Goal: Information Seeking & Learning: Check status

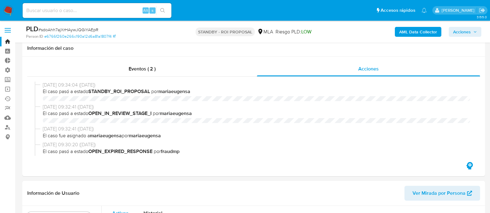
select select "10"
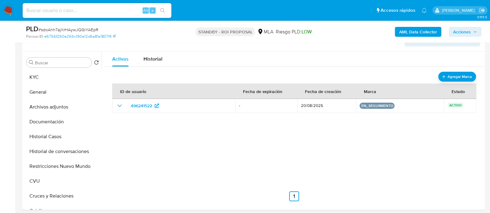
scroll to position [291, 0]
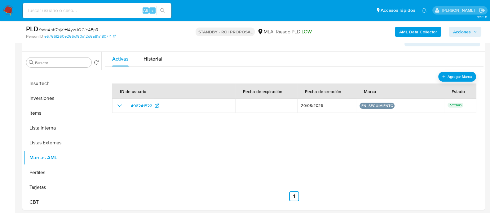
click at [96, 13] on input at bounding box center [97, 11] width 149 height 8
paste input "169327315"
type input "169327315"
click at [162, 8] on icon "search-icon" at bounding box center [162, 10] width 5 height 5
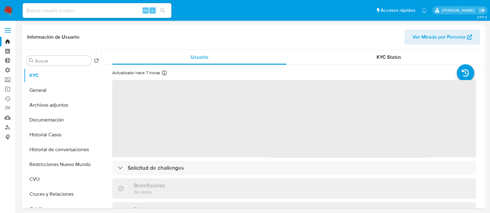
select select "10"
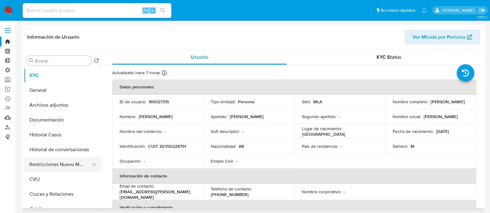
scroll to position [38, 0]
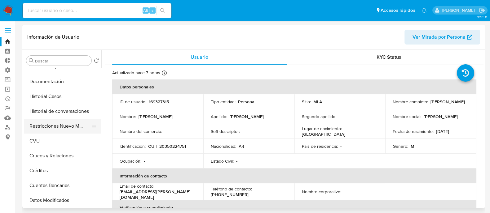
click at [67, 125] on button "Restricciones Nuevo Mundo" at bounding box center [60, 126] width 72 height 15
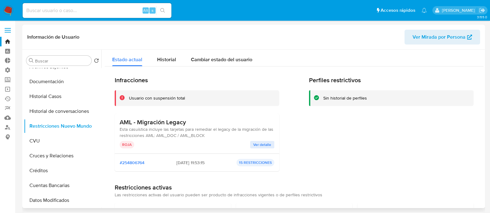
click at [260, 145] on span "Ver detalle" at bounding box center [262, 145] width 18 height 6
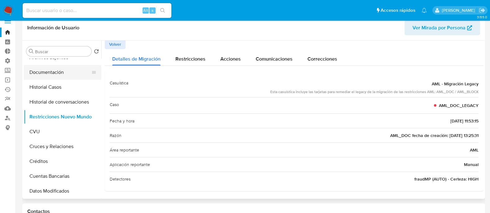
scroll to position [0, 0]
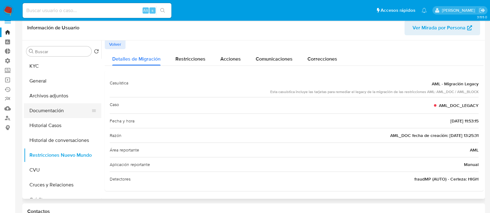
click at [66, 111] on button "Documentación" at bounding box center [60, 110] width 72 height 15
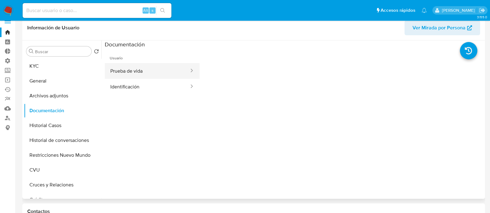
click at [147, 76] on button "Prueba de vida" at bounding box center [147, 71] width 85 height 16
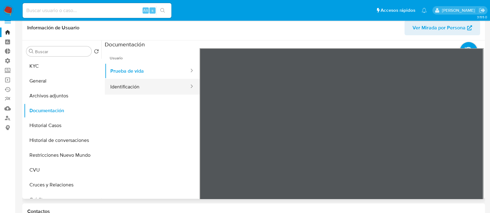
click at [143, 85] on button "Identificación" at bounding box center [147, 87] width 85 height 16
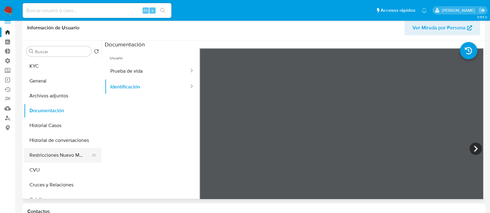
click at [53, 154] on button "Restricciones Nuevo Mundo" at bounding box center [60, 155] width 72 height 15
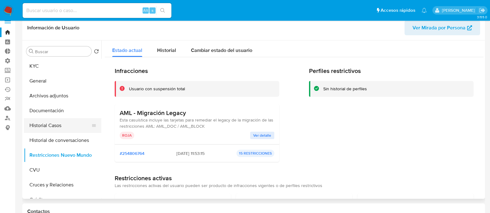
click at [59, 126] on button "Historial Casos" at bounding box center [60, 125] width 72 height 15
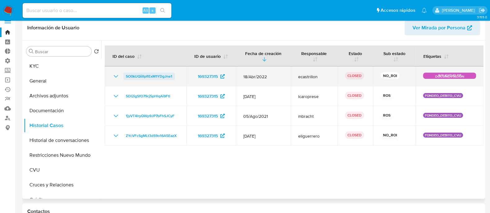
click at [146, 77] on span "5O0kUQiiIlpflExM1YDgJne1" at bounding box center [149, 76] width 46 height 7
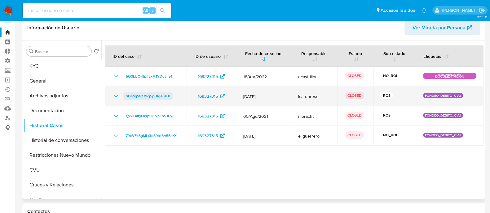
click at [155, 95] on span "SDI2igSfO79cj5pHlqAi9FtI" at bounding box center [148, 96] width 44 height 7
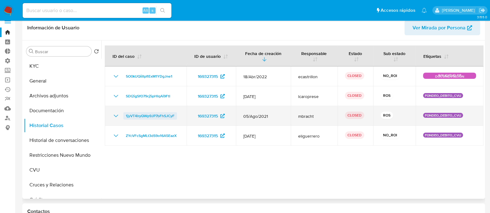
click at [149, 114] on span "1jyVT4lryQWp9JP7bFhSJCyF" at bounding box center [150, 115] width 49 height 7
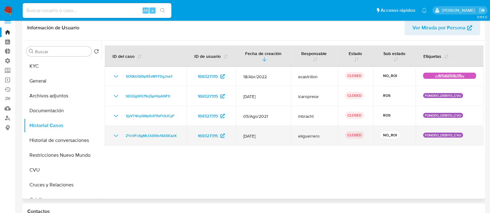
click at [153, 142] on td "ZYcVFcSgMLt3dS9o16A5EazX" at bounding box center [146, 136] width 82 height 20
click at [153, 137] on span "ZYcVFcSgMLt3dS9o16A5EazX" at bounding box center [151, 135] width 51 height 7
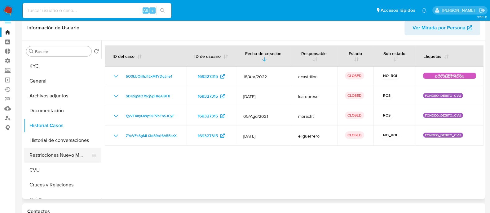
click at [77, 160] on button "Restricciones Nuevo Mundo" at bounding box center [60, 155] width 72 height 15
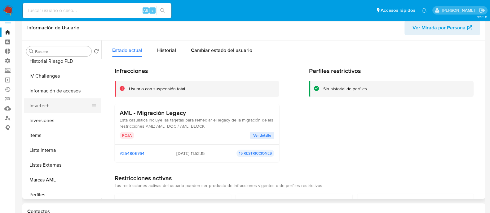
scroll to position [292, 0]
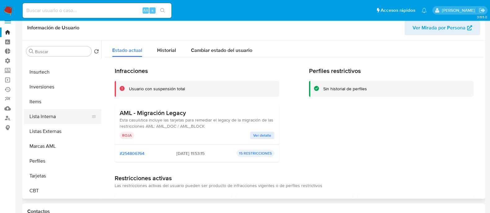
click at [70, 118] on button "Lista Interna" at bounding box center [60, 116] width 72 height 15
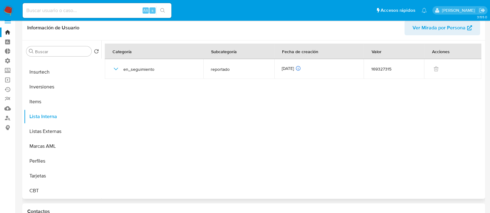
scroll to position [291, 0]
click at [104, 15] on div "Alt s" at bounding box center [97, 10] width 149 height 15
click at [112, 8] on input at bounding box center [97, 11] width 149 height 8
paste input "YTNVQGkOhrt2tYEQkSk9aVG6"
type input "YTNVQGkOhrt2tYEQkSk9aVG6"
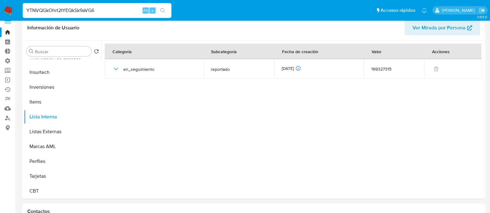
click at [165, 10] on icon "search-icon" at bounding box center [162, 10] width 5 height 5
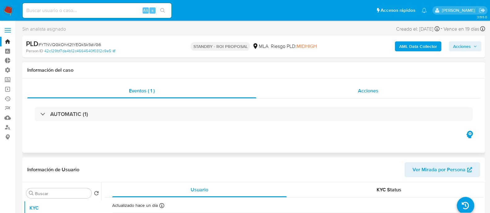
click at [345, 93] on div "Acciones" at bounding box center [368, 91] width 224 height 15
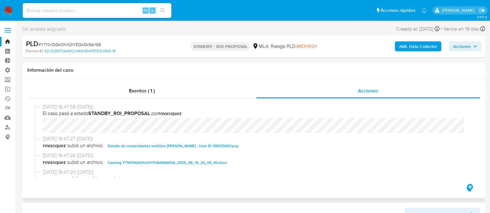
select select "10"
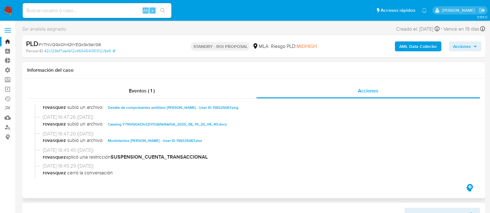
click at [192, 107] on span "Detalle de comprobantes emitidos Evangelina Elizabet Cirillo - User ID 15832506…" at bounding box center [173, 107] width 130 height 7
click at [165, 123] on span "Caselog YTNVQGkOhrt2tYEQkSk9aVG6_2025_08_19_20_04_40.docx" at bounding box center [167, 124] width 119 height 7
click at [164, 142] on span "Movimientos Evangelina Elizabet Cirillo - User ID 158325067.xlsx" at bounding box center [155, 140] width 94 height 7
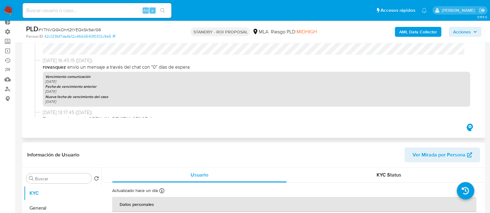
scroll to position [232, 0]
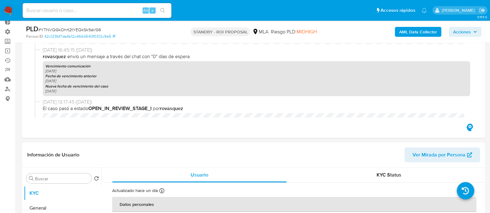
click at [60, 174] on div "Buscar" at bounding box center [58, 179] width 65 height 10
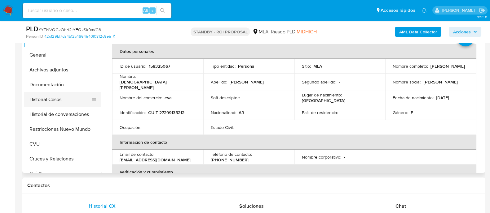
click at [57, 99] on button "Historial Casos" at bounding box center [60, 99] width 72 height 15
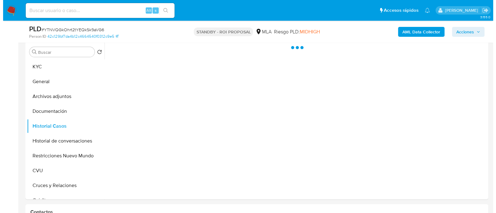
scroll to position [153, 0]
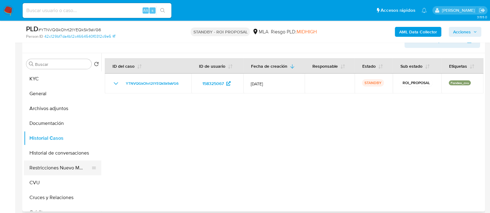
click at [45, 169] on button "Restricciones Nuevo Mundo" at bounding box center [60, 168] width 72 height 15
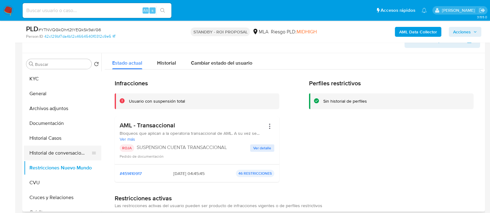
click at [66, 154] on button "Historial de conversaciones" at bounding box center [60, 153] width 72 height 15
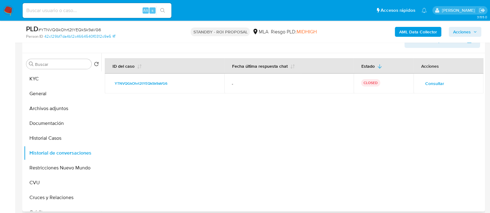
click at [421, 83] on button "Consultar" at bounding box center [435, 84] width 28 height 10
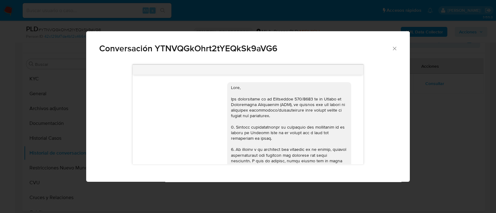
scroll to position [0, 0]
click at [231, 199] on div "Conversación YTNVQGkOhrt2tYEQkSk9aVG6 18/06/2025 18:01:11 PNG PNG melifile77882…" at bounding box center [248, 106] width 496 height 213
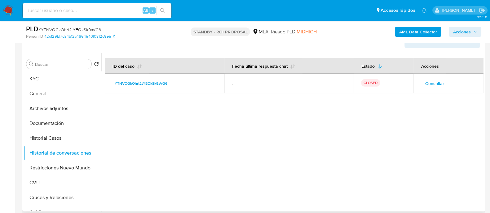
click at [425, 82] on span "Consultar" at bounding box center [434, 83] width 19 height 9
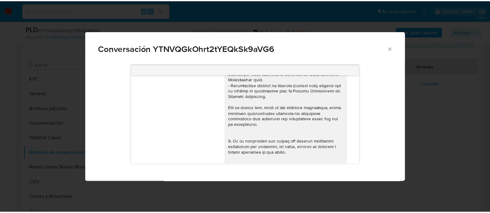
scroll to position [79, 0]
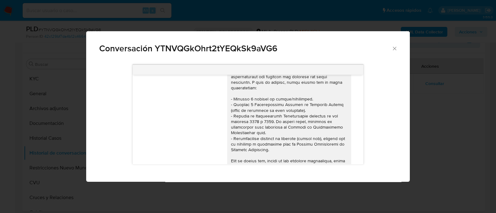
click at [397, 50] on icon "Cerrar" at bounding box center [394, 49] width 6 height 6
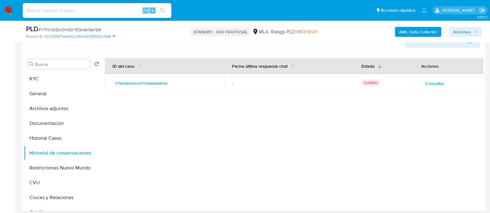
click at [98, 11] on input at bounding box center [97, 11] width 149 height 8
paste input "J9CVpZyHspASe3ihmY9NzTKF"
type input "J9CVpZyHspASe3ihmY9NzTKF"
click at [162, 12] on icon "search-icon" at bounding box center [162, 10] width 5 height 5
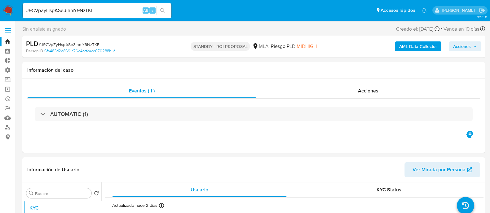
select select "10"
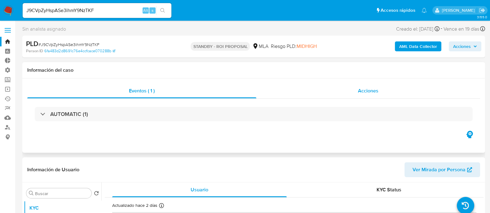
click at [353, 89] on div "Acciones" at bounding box center [368, 91] width 224 height 15
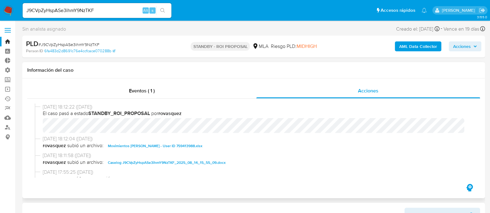
click at [181, 163] on span "Caselog J9CVpZyHspASe3ihmY9NzTKF_2025_08_14_15_55_09.docx" at bounding box center [167, 162] width 118 height 7
click at [181, 142] on span "[DATE] 18:12:04 ([DATE])" at bounding box center [256, 139] width 427 height 7
click at [183, 146] on span "Movimientos [PERSON_NAME] - User ID 759413988.xlsx" at bounding box center [155, 146] width 94 height 7
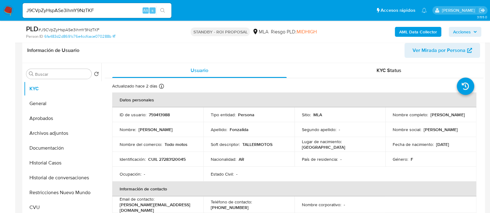
scroll to position [194, 0]
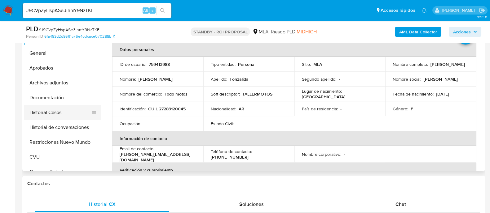
click at [69, 109] on button "Historial Casos" at bounding box center [60, 112] width 72 height 15
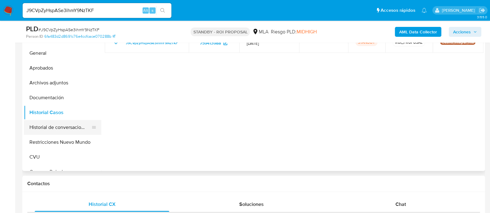
click at [57, 131] on button "Historial de conversaciones" at bounding box center [60, 127] width 72 height 15
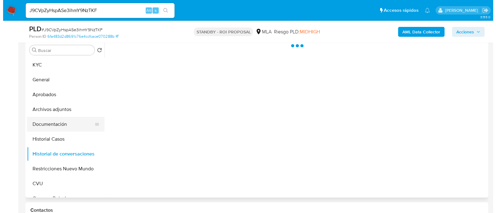
scroll to position [155, 0]
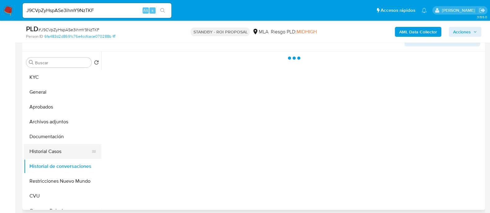
click at [44, 151] on button "Historial Casos" at bounding box center [60, 151] width 72 height 15
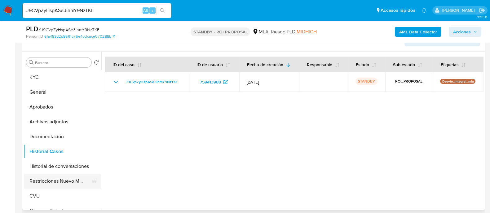
click at [73, 177] on button "Restricciones Nuevo Mundo" at bounding box center [60, 181] width 72 height 15
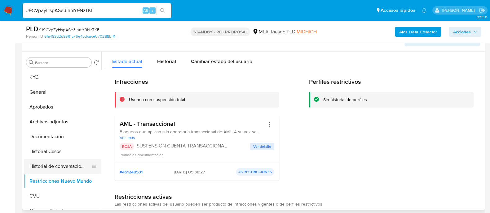
click at [37, 166] on button "Historial de conversaciones" at bounding box center [60, 166] width 72 height 15
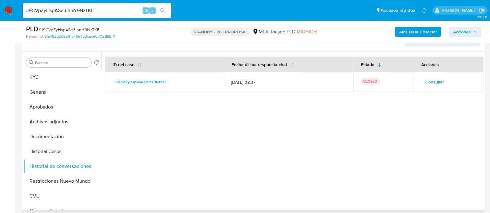
click at [432, 79] on span "Consultar" at bounding box center [434, 82] width 19 height 9
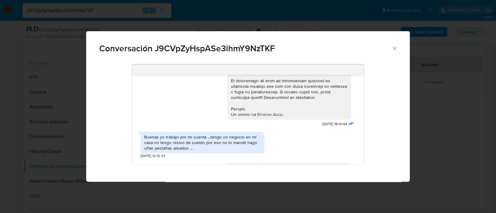
scroll to position [331, 0]
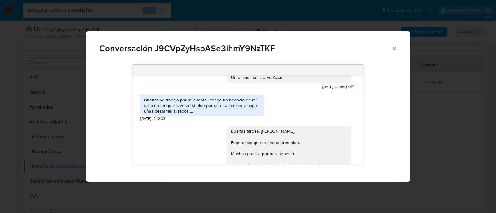
click at [50, 92] on div "Conversación J9CVpZyHspASe3ihmY9NzTKF 18/06/2025 18:01:44 Buenas yo trabajo por…" at bounding box center [248, 106] width 496 height 213
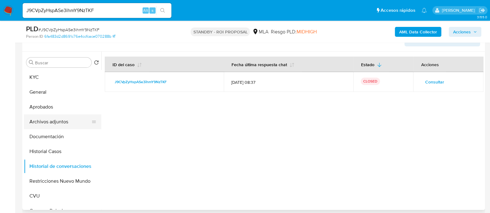
click at [57, 121] on button "Archivos adjuntos" at bounding box center [60, 122] width 72 height 15
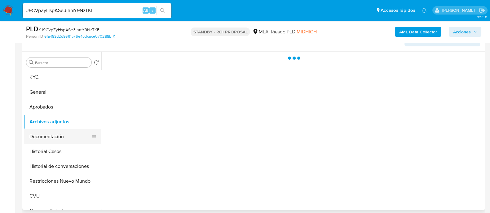
click at [59, 137] on button "Documentación" at bounding box center [60, 137] width 72 height 15
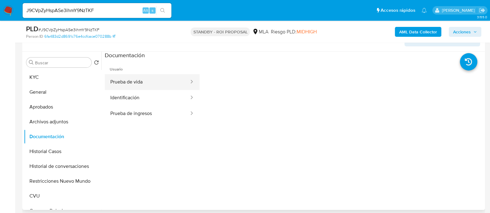
click at [136, 85] on button "Prueba de vida" at bounding box center [147, 82] width 85 height 16
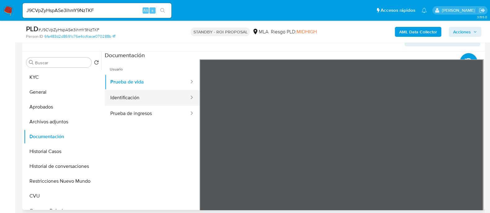
click at [138, 101] on button "Identificación" at bounding box center [147, 98] width 85 height 16
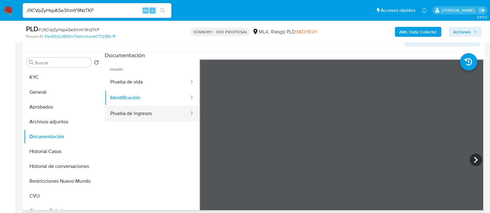
click at [136, 117] on button "Prueba de ingresos" at bounding box center [147, 114] width 85 height 16
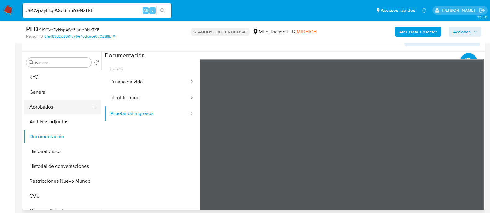
click at [66, 106] on button "Aprobados" at bounding box center [60, 107] width 72 height 15
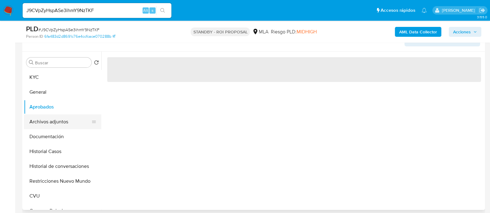
click at [66, 119] on button "Archivos adjuntos" at bounding box center [60, 122] width 72 height 15
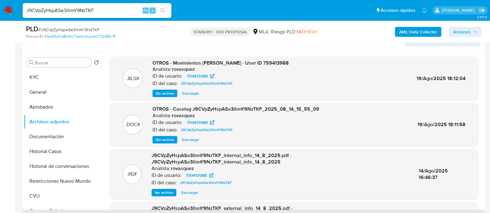
click at [159, 138] on span "Ver archivo" at bounding box center [165, 140] width 19 height 6
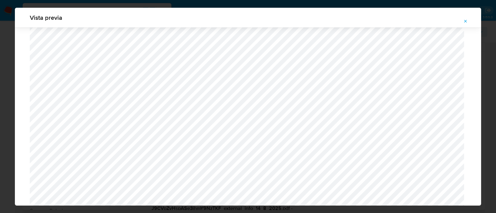
scroll to position [529, 0]
click at [463, 22] on icon "Attachment preview" at bounding box center [465, 21] width 5 height 5
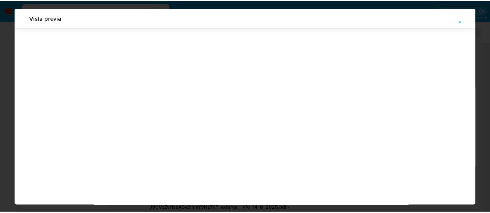
scroll to position [20, 0]
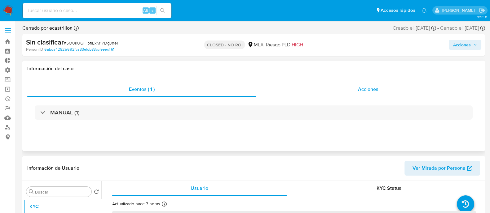
click at [375, 83] on div "Acciones" at bounding box center [368, 89] width 224 height 15
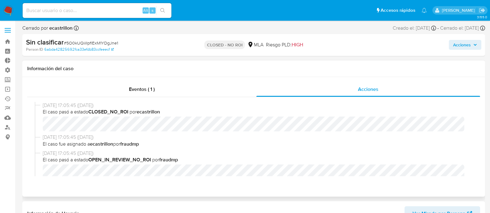
select select "10"
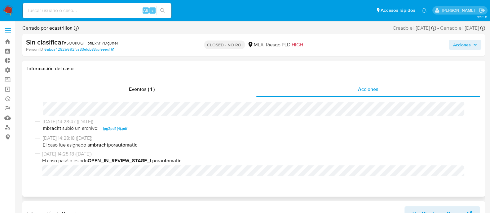
scroll to position [102, 0]
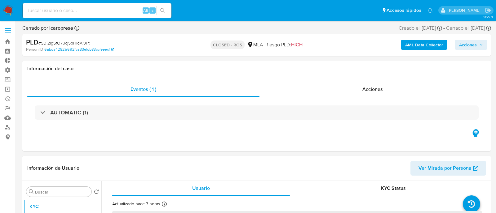
select select "10"
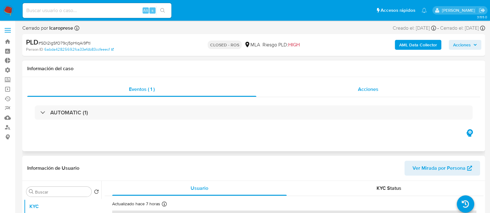
click at [406, 93] on div "Acciones" at bounding box center [368, 89] width 224 height 15
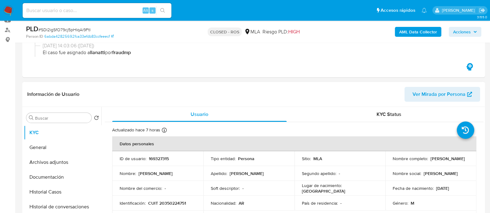
scroll to position [155, 0]
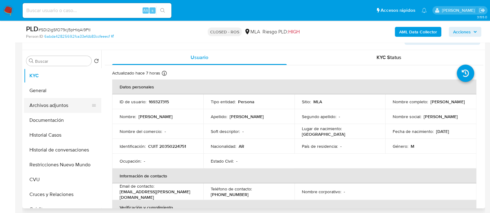
click at [74, 102] on button "Archivos adjuntos" at bounding box center [60, 105] width 72 height 15
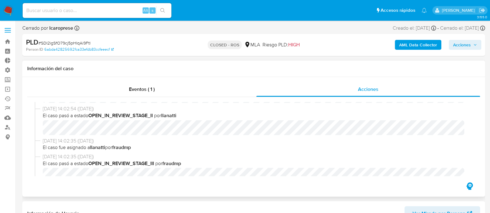
scroll to position [358, 0]
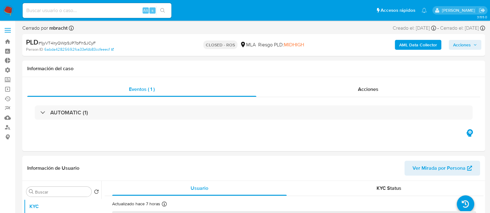
select select "10"
click at [364, 97] on div "Acciones" at bounding box center [368, 89] width 224 height 15
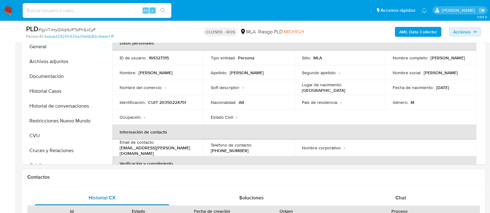
scroll to position [232, 0]
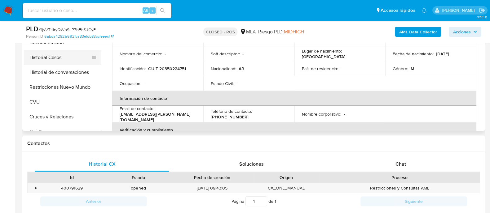
click at [68, 63] on button "Historial Casos" at bounding box center [60, 57] width 72 height 15
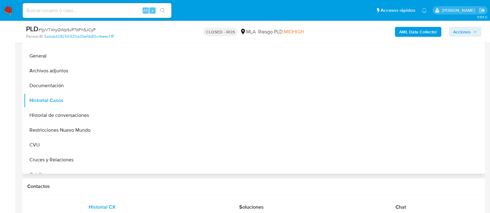
scroll to position [155, 0]
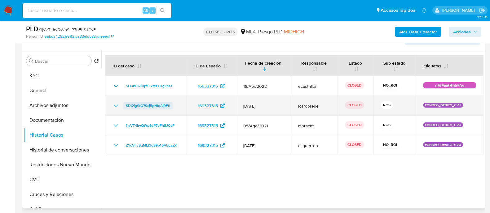
click at [133, 105] on span "SDI2igSfO79cj5pHlqAi9FtI" at bounding box center [148, 105] width 44 height 7
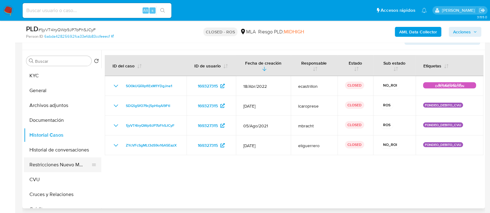
click at [64, 165] on button "Restricciones Nuevo Mundo" at bounding box center [60, 165] width 72 height 15
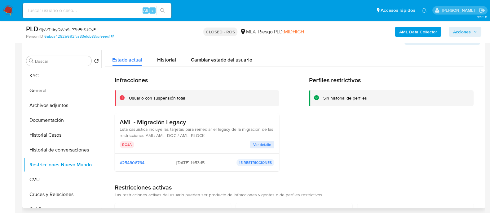
click at [253, 143] on span "Ver detalle" at bounding box center [262, 145] width 18 height 6
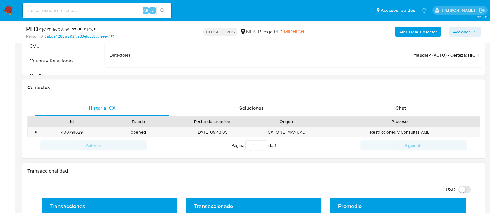
scroll to position [349, 0]
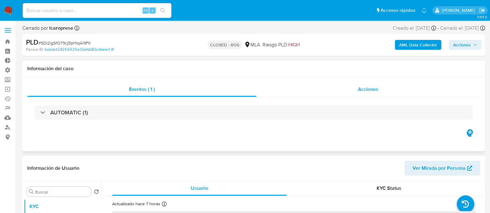
select select "10"
click at [320, 84] on div "Acciones" at bounding box center [368, 89] width 224 height 15
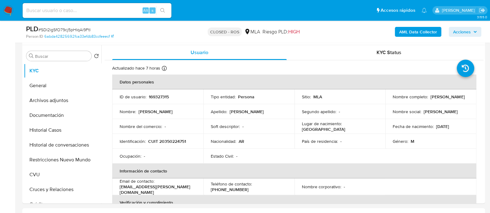
scroll to position [77, 0]
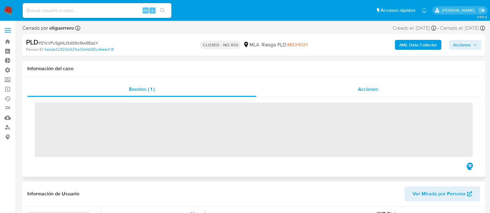
click at [346, 87] on div "Acciones" at bounding box center [368, 89] width 224 height 15
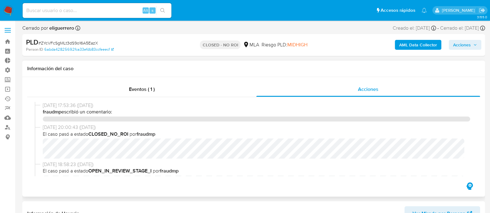
select select "10"
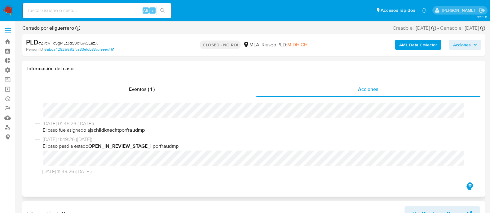
scroll to position [177, 0]
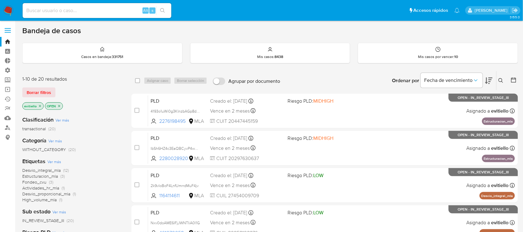
click at [72, 10] on input at bounding box center [97, 11] width 149 height 8
paste input "389752675"
type input "389752675"
click at [162, 8] on icon "search-icon" at bounding box center [162, 10] width 5 height 5
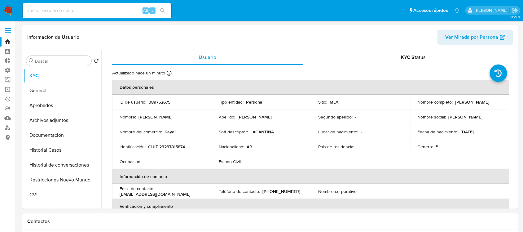
select select "10"
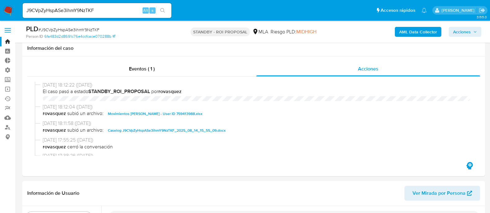
select select "10"
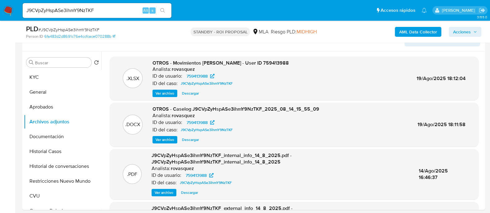
scroll to position [542, 0]
click at [123, 10] on input "J9CVpZyHspASe3ihmY9NzTKF" at bounding box center [97, 11] width 149 height 8
paste input "LRT6byRK7Irx3gatTMKL41rM"
type input "LRT6byRK7Irx3gatTMKL41rM"
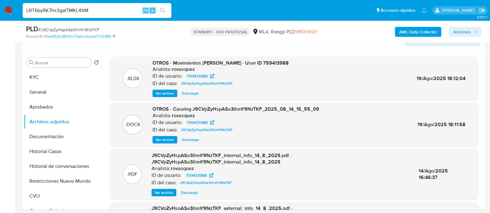
click at [167, 10] on button "search-icon" at bounding box center [162, 10] width 13 height 9
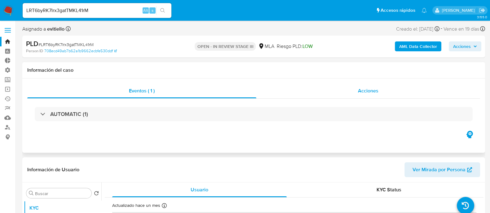
click at [371, 94] on span "Acciones" at bounding box center [368, 90] width 20 height 7
select select "10"
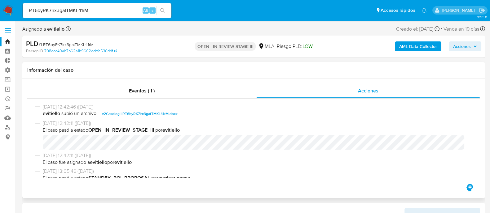
click at [163, 114] on span "v2Caselog LRT6byRK7Irx3gatTMKL41rM.docx" at bounding box center [140, 113] width 76 height 7
click at [106, 4] on div "LRT6byRK7Irx3gatTMKL41rM Alt s" at bounding box center [97, 10] width 149 height 15
click at [105, 8] on input "LRT6byRK7Irx3gatTMKL41rM" at bounding box center [97, 11] width 149 height 8
paste input "Fe29pqqElZuPHdTSVcd085jt"
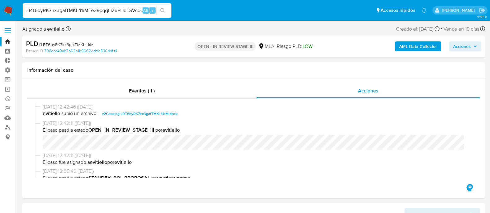
click at [119, 11] on input "LRT6byRK7Irx3gatTMKL41rMFe29pqqElZuPHdTSVcd085jt" at bounding box center [97, 11] width 149 height 8
paste input
type input "Fe29pqqElZuPHdTSVcd085jt"
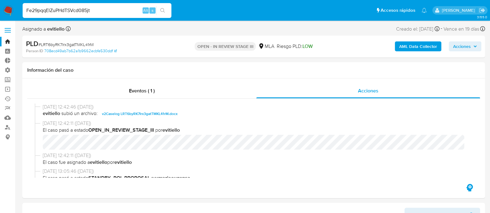
click at [163, 11] on icon "search-icon" at bounding box center [162, 10] width 5 height 5
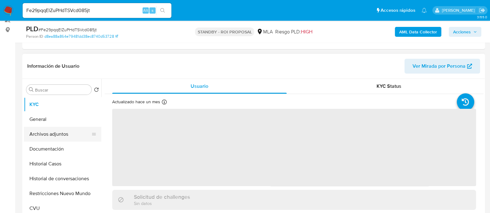
scroll to position [116, 0]
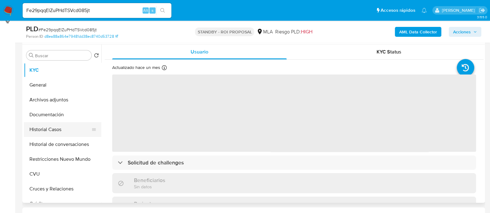
click at [63, 123] on button "Historial Casos" at bounding box center [60, 129] width 72 height 15
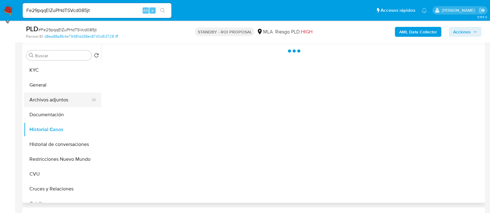
click at [62, 106] on button "Archivos adjuntos" at bounding box center [60, 100] width 72 height 15
select select "10"
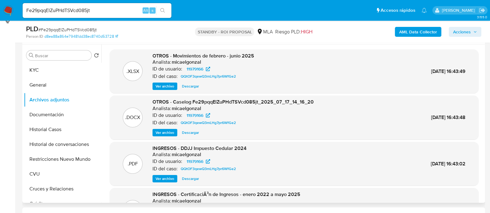
click at [194, 87] on span "Descargar" at bounding box center [190, 86] width 17 height 6
click at [195, 131] on span "Descargar" at bounding box center [190, 133] width 17 height 6
click at [134, 5] on div "Fe29pqqElZuPHdTSVcd085jt Alt s" at bounding box center [97, 10] width 149 height 15
click at [131, 4] on div "Fe29pqqElZuPHdTSVcd085jt Alt s" at bounding box center [97, 10] width 149 height 15
click at [124, 9] on input "Fe29pqqElZuPHdTSVcd085jt" at bounding box center [97, 11] width 149 height 8
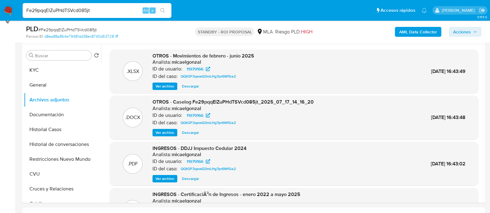
click at [124, 9] on input "Fe29pqqElZuPHdTSVcd085jt" at bounding box center [97, 11] width 149 height 8
paste input "cWqH7xvFzDMFqxnjG1Pc1Zla"
type input "cWqH7xvFzDMFqxnjG1Pc1Zla"
click at [163, 12] on icon "search-icon" at bounding box center [162, 10] width 5 height 5
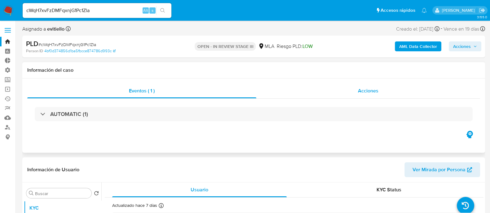
click at [378, 92] on span "Acciones" at bounding box center [368, 90] width 20 height 7
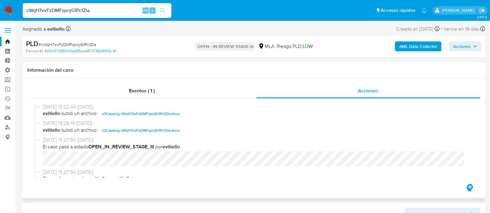
select select "10"
click at [164, 115] on span "v3Caselog cWqH7xvFzDMFqxnjG1Pc1Zla.docx" at bounding box center [140, 113] width 77 height 7
click at [113, 10] on input "cWqH7xvFzDMFqxnjG1Pc1Zla" at bounding box center [97, 11] width 149 height 8
paste input "ztwpaYrCWVUJzU2gT28Bf11x"
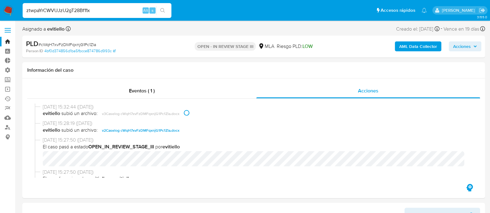
type input "ztwpaYrCWVUJzU2gT28Bf11x"
click at [161, 11] on icon "search-icon" at bounding box center [162, 10] width 5 height 5
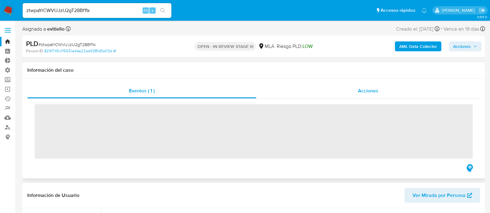
click at [362, 94] on span "Acciones" at bounding box center [368, 90] width 20 height 7
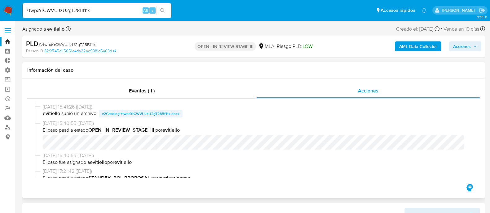
select select "10"
click at [139, 112] on span "v2Caselog ztwpaYrCWVUJzU2gT28Bf11x.docx" at bounding box center [140, 113] width 77 height 7
drag, startPoint x: 162, startPoint y: 117, endPoint x: 179, endPoint y: 134, distance: 23.7
click at [162, 117] on span "v2Caselog ztwpaYrCWVUJzU2gT28Bf11x.docx" at bounding box center [140, 113] width 77 height 7
click at [91, 8] on input "ztwpaYrCWVUJzU2gT28Bf11x" at bounding box center [97, 11] width 149 height 8
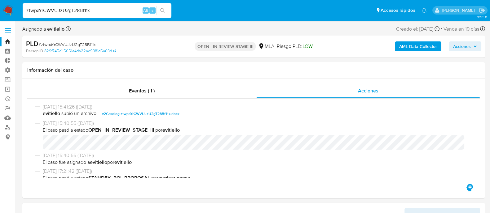
click at [91, 8] on input "ztwpaYrCWVUJzU2gT28Bf11x" at bounding box center [97, 11] width 149 height 8
paste input "5Z8zZapxv7g4FcIuq9EEEMIU"
type input "5Z8zZapxv7g4FcIuq9EEEMIU"
click at [164, 8] on icon "search-icon" at bounding box center [162, 10] width 5 height 5
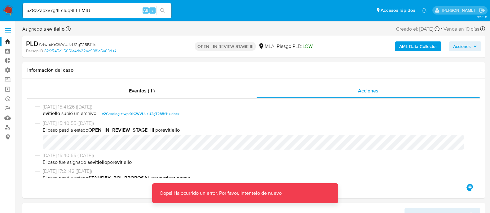
click at [163, 11] on icon "search-icon" at bounding box center [162, 10] width 5 height 5
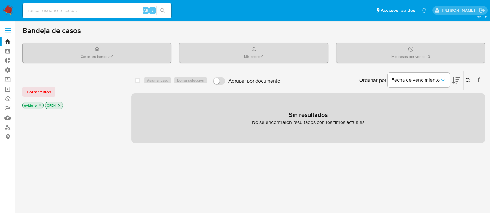
click at [118, 8] on input at bounding box center [97, 11] width 149 height 8
paste input "5Z8zZapxv7g4FcIuq9EEEMIU"
type input "5Z8zZapxv7g4FcIuq9EEEMIU"
click at [165, 10] on button "search-icon" at bounding box center [162, 10] width 13 height 9
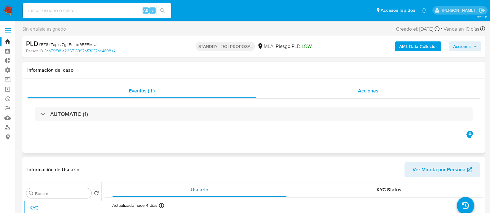
click at [392, 94] on div "Acciones" at bounding box center [368, 91] width 224 height 15
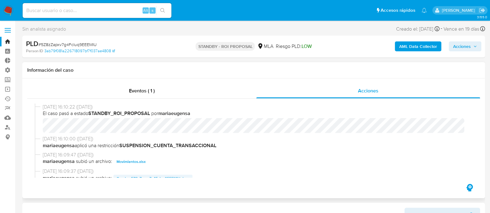
scroll to position [38, 0]
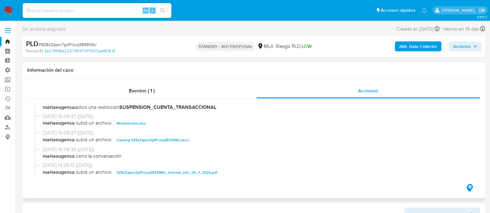
click at [152, 139] on span "Caselog 5Z8zZapxv7g4FcIuq9EEEMIU.docx" at bounding box center [152, 140] width 73 height 7
select select "10"
click at [81, 8] on input at bounding box center [97, 11] width 149 height 8
paste input "OLWGb0TMgjYCZkhR546zp1iH"
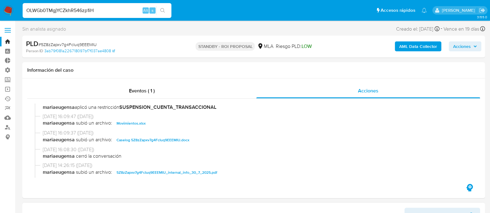
click at [93, 13] on input "OLWGb0TMgjYCZkhR546zp1iH" at bounding box center [97, 11] width 149 height 8
type input "OLWGb0TMgjYCZkhR546zp1iH"
click at [106, 7] on input "OLWGb0TMgjYCZkhR546zp1iH" at bounding box center [97, 11] width 149 height 8
click at [163, 9] on icon "search-icon" at bounding box center [162, 10] width 5 height 5
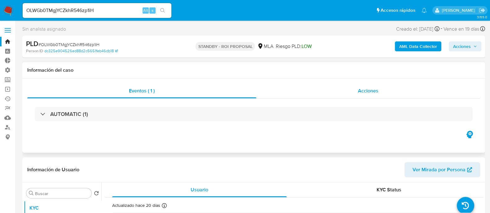
click at [340, 89] on div "Acciones" at bounding box center [368, 91] width 224 height 15
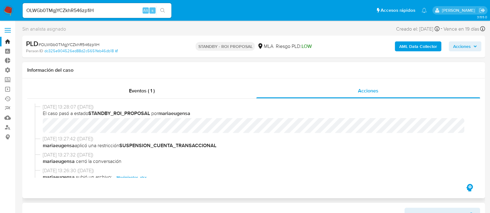
select select "10"
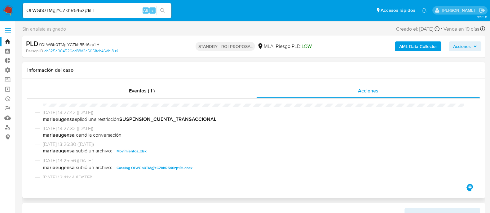
scroll to position [38, 0]
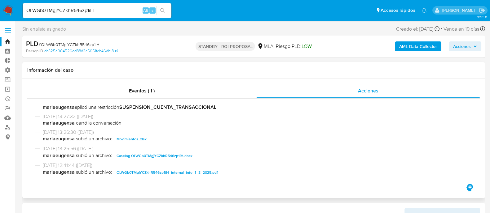
click at [154, 155] on span "Caselog OLWGb0TMgjYCZkhR546zp1iH.docx" at bounding box center [154, 155] width 76 height 7
click at [73, 7] on input "OLWGb0TMgjYCZkhR546zp1iH" at bounding box center [97, 11] width 149 height 8
paste input "uGhtefeC5VxZ6BTXorXNGFao"
type input "uGhtefeC5VxZ6BTXorXNGFao"
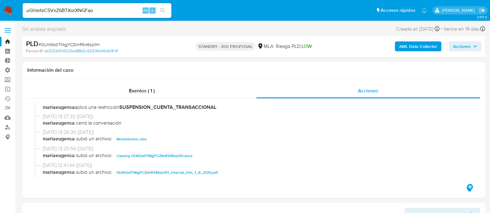
click at [165, 10] on button "search-icon" at bounding box center [162, 10] width 13 height 9
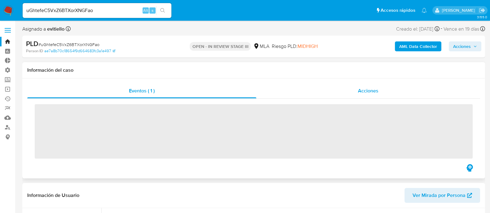
click at [359, 90] on span "Acciones" at bounding box center [368, 90] width 20 height 7
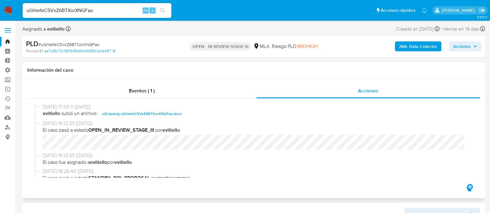
click at [151, 116] on span "v2Caselog uGhtefeC5VxZ6BTXorXNGFao.docx" at bounding box center [142, 113] width 80 height 7
select select "10"
click at [124, 10] on input "uGhtefeC5VxZ6BTXorXNGFao" at bounding box center [97, 11] width 149 height 8
paste input "OgfTpXWhSmjXKKhaBPlp2fML"
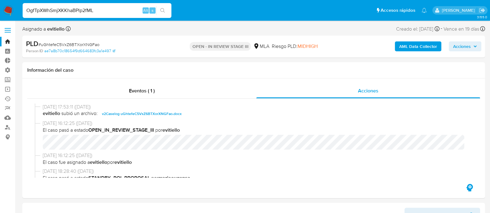
type input "OgfTpXWhSmjXKKhaBPlp2fML"
click at [166, 11] on button "search-icon" at bounding box center [162, 10] width 13 height 9
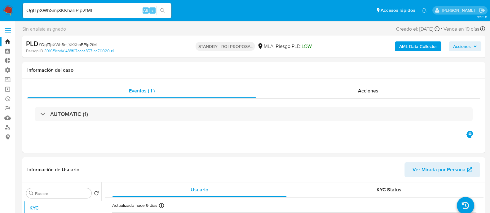
select select "10"
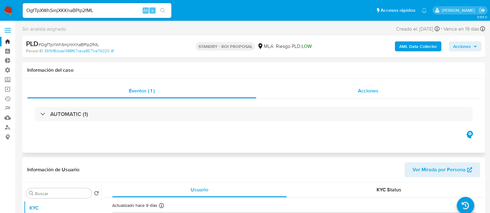
click at [327, 94] on div "Acciones" at bounding box center [368, 91] width 224 height 15
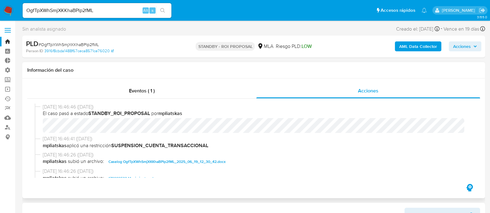
click at [138, 161] on span "Caselog OgfTpXWhSmjXKKhaBPlp2fML_2025_06_19_12_30_42.docx" at bounding box center [166, 161] width 117 height 7
click at [110, 10] on input "OgfTpXWhSmjXKKhaBPlp2fML" at bounding box center [97, 11] width 149 height 8
paste input "2WFqp8REtJL3E5ujoArJY87s"
type input "2WFqp8REtJL3E5ujoArJY87s"
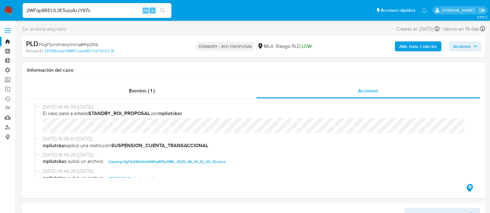
click at [163, 11] on icon "search-icon" at bounding box center [162, 10] width 5 height 5
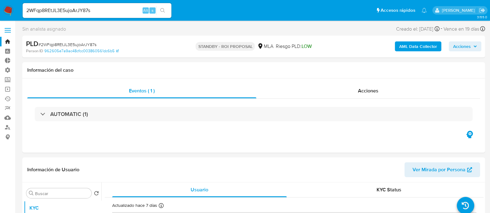
select select "10"
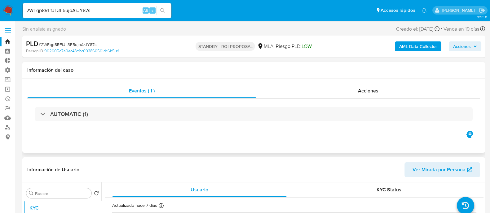
click at [334, 100] on div "AUTOMATIC (1)" at bounding box center [253, 114] width 453 height 31
click at [338, 93] on div "Acciones" at bounding box center [368, 91] width 224 height 15
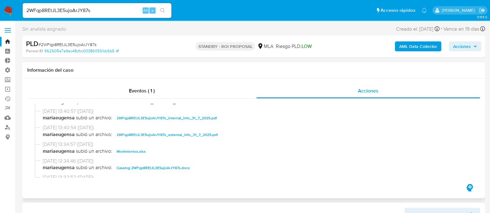
scroll to position [77, 0]
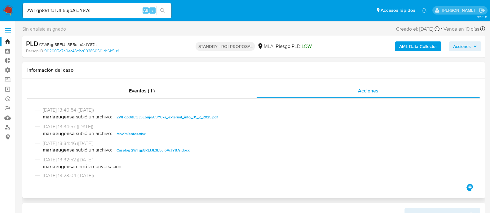
click at [147, 151] on span "Caselog 2WFqp8REtJL3E5ujoArJY87s.docx" at bounding box center [152, 150] width 73 height 7
click at [100, 12] on input "2WFqp8REtJL3E5ujoArJY87s" at bounding box center [97, 11] width 149 height 8
paste input "FOUhBUjvgcsvtyQwAue7YpaS"
type input "FOUhBUjvgcsvtyQwAue7YpaS"
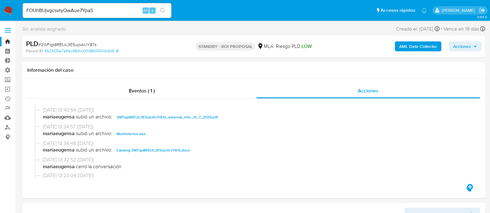
click at [169, 11] on button "search-icon" at bounding box center [162, 10] width 13 height 9
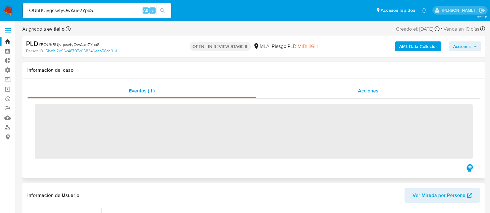
click at [302, 94] on div "Acciones" at bounding box center [368, 91] width 224 height 15
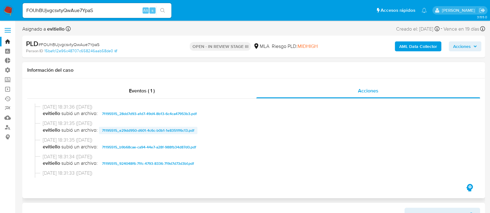
select select "10"
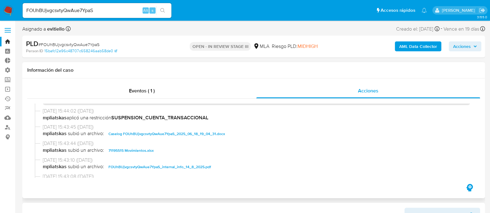
scroll to position [387, 0]
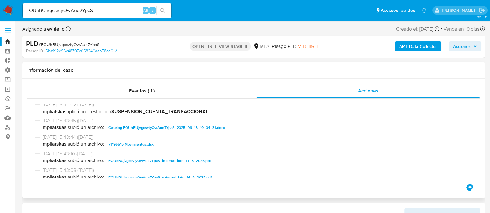
click at [161, 130] on span "Caselog FOUhBUjvgcsvtyQwAue7YpaS_2025_06_18_19_04_31.docx" at bounding box center [166, 127] width 116 height 7
click at [98, 8] on input "FOUhBUjvgcsvtyQwAue7YpaS" at bounding box center [97, 11] width 149 height 8
paste input "lRMzIIFrt2ElBLRaT1sSfK9C"
type input "lRMzIIFrt2ElBLRaT1sSfK9C"
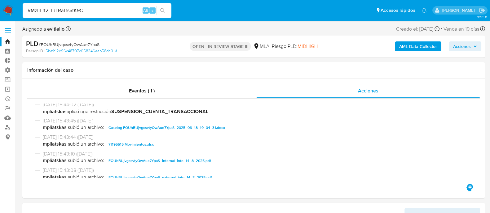
click at [163, 8] on icon "search-icon" at bounding box center [162, 10] width 5 height 5
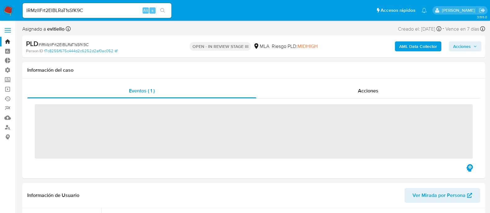
click at [345, 89] on div "Acciones" at bounding box center [368, 91] width 224 height 15
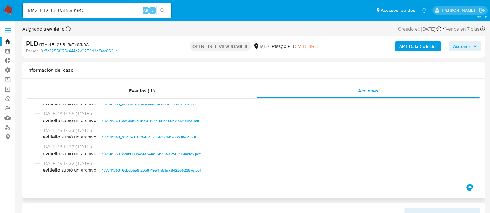
select select "10"
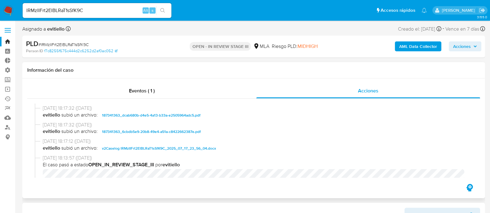
scroll to position [77, 0]
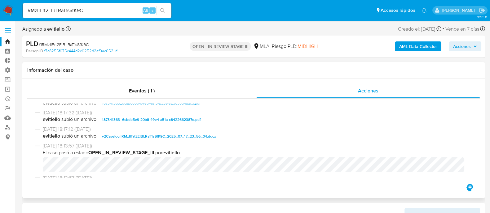
click at [163, 134] on span "v2Caselog lRMzIIFrt2ElBLRaT1sSfK9C_2025_07_17_23_56_04.docx" at bounding box center [159, 136] width 114 height 7
click at [83, 10] on input "lRMzIIFrt2ElBLRaT1sSfK9C" at bounding box center [97, 11] width 149 height 8
paste input "AmGNk5kfNv4vAd3T0I20SUzq"
type input "AmGNk5kfNv4vAd3T0I20SUzq"
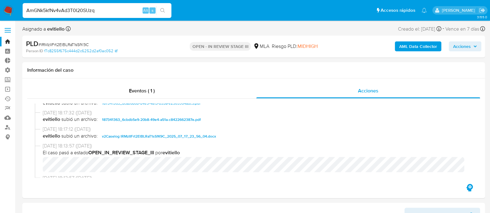
click at [164, 11] on icon "search-icon" at bounding box center [162, 10] width 5 height 5
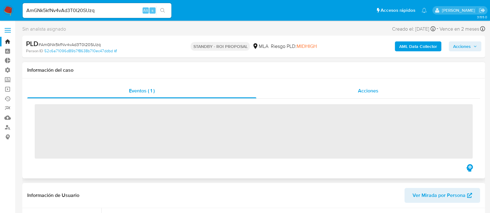
click at [344, 89] on div "Acciones" at bounding box center [368, 91] width 224 height 15
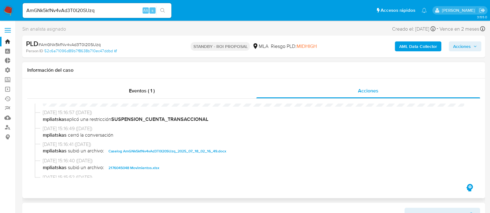
scroll to position [38, 0]
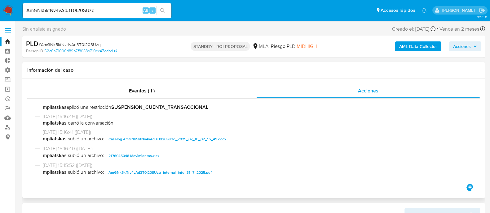
select select "10"
click at [161, 138] on span "Caselog AmGNk5kfNv4vAd3T0I20SUzq_2025_07_18_02_16_49.docx" at bounding box center [167, 139] width 118 height 7
click at [97, 11] on input "AmGNk5kfNv4vAd3T0I20SUzq" at bounding box center [97, 11] width 149 height 8
paste input "iiAftfjLeCdTCJlhb9YT0QxX"
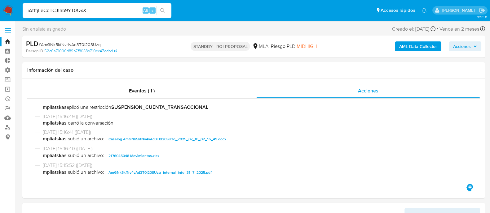
type input "iiAftfjLeCdTCJlhb9YT0QxX"
click at [165, 11] on icon "search-icon" at bounding box center [162, 10] width 5 height 5
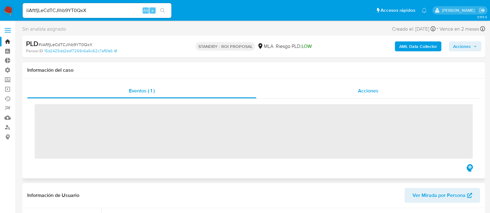
click at [357, 92] on div "Acciones" at bounding box center [368, 91] width 224 height 15
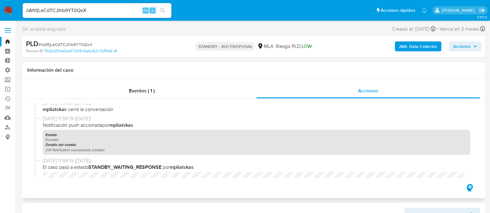
select select "10"
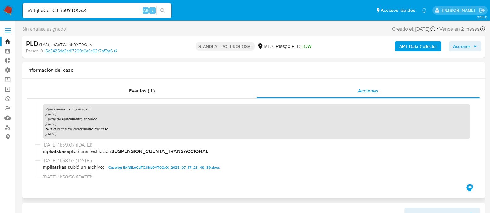
scroll to position [232, 0]
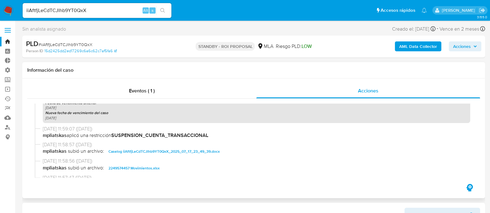
click at [127, 151] on span "Caselog iiAftfjLeCdTCJlhb9YT0QxX_2025_07_17_23_49_39.docx" at bounding box center [163, 151] width 111 height 7
click at [116, 12] on input "iiAftfjLeCdTCJlhb9YT0QxX" at bounding box center [97, 11] width 149 height 8
paste input "tDWvBsRJT6FLmVmRkR3Y3wVT"
type input "tDWvBsRJT6FLmVmRkR3Y3wVT"
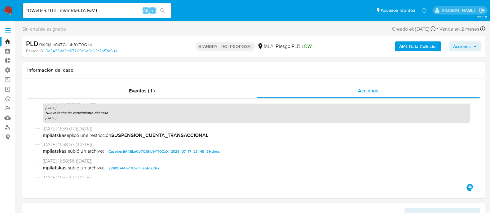
click at [167, 9] on button "search-icon" at bounding box center [162, 10] width 13 height 9
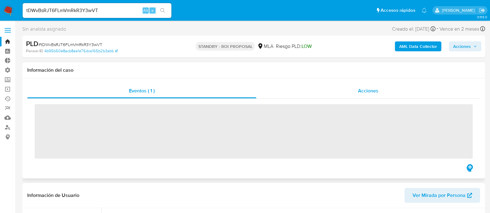
click at [352, 94] on div "Acciones" at bounding box center [368, 91] width 224 height 15
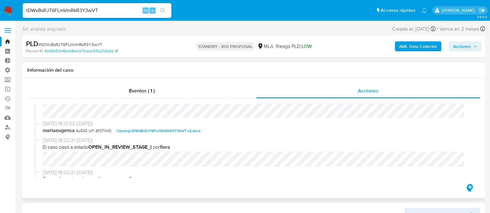
scroll to position [38, 0]
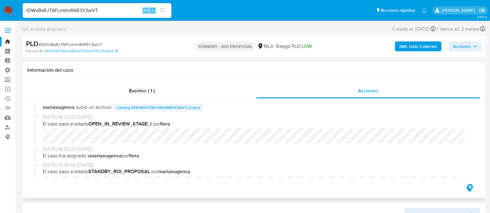
select select "10"
click at [156, 111] on span "Caselog tDWvBsRJT6FLmVmRkR3Y3wVT v2.docx" at bounding box center [158, 107] width 84 height 7
click at [117, 12] on input "tDWvBsRJT6FLmVmRkR3Y3wVT" at bounding box center [97, 11] width 149 height 8
paste input "TdqMdCz0nD5IKWYRjORehWyA"
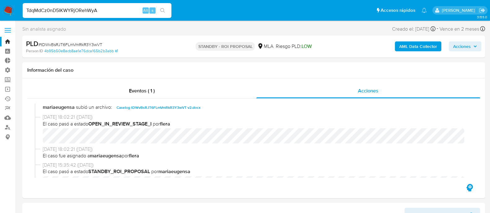
type input "TdqMdCz0nD5IKWYRjORehWyA"
click at [164, 11] on icon "search-icon" at bounding box center [162, 10] width 5 height 5
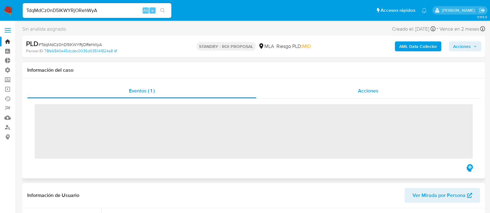
click at [325, 98] on div "Acciones" at bounding box center [368, 91] width 224 height 15
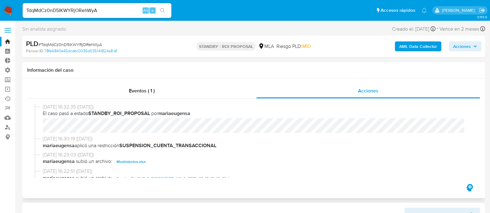
scroll to position [38, 0]
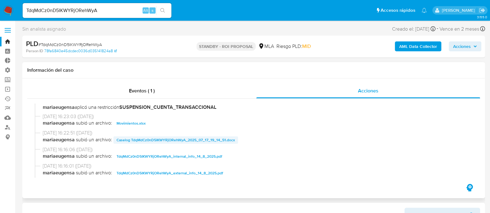
select select "10"
click at [150, 141] on span "Caselog TdqMdCz0nD5IKWYRjORehWyA_2025_07_17_19_14_51.docx" at bounding box center [175, 140] width 118 height 7
click at [100, 12] on input "TdqMdCz0nD5IKWYRjORehWyA" at bounding box center [97, 11] width 149 height 8
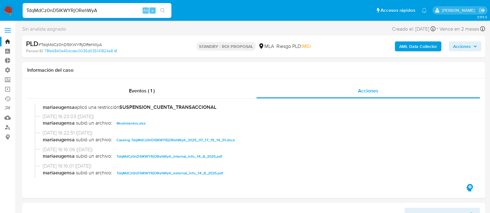
paste input "BVg7xFyyc4CCVNM9wyDn8cR2"
type input "BVg7xFyyc4CCVNM9wyDn8cR2"
click at [164, 9] on icon "search-icon" at bounding box center [162, 10] width 5 height 5
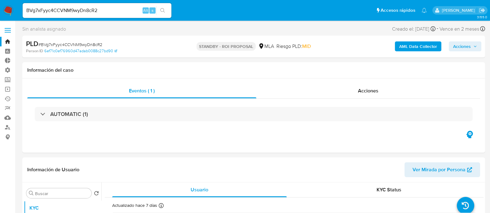
select select "10"
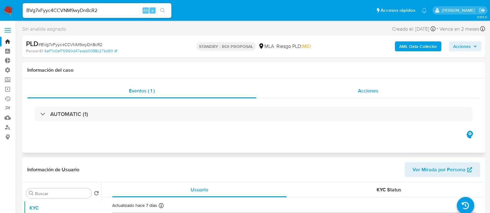
click at [352, 84] on div "Acciones" at bounding box center [368, 91] width 224 height 15
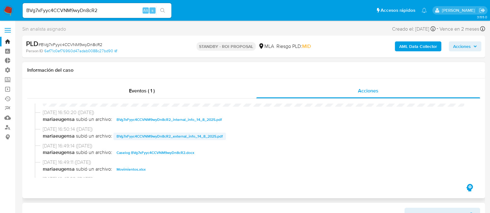
scroll to position [38, 0]
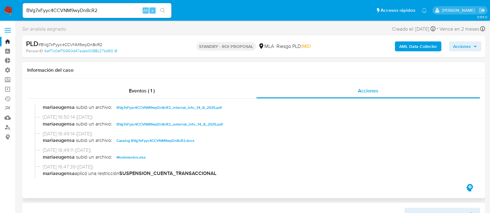
click at [166, 142] on span "Caselog BVg7xFyyc4CCVNM9wyDn8cR2.docx" at bounding box center [155, 140] width 78 height 7
click at [122, 13] on input "BVg7xFyyc4CCVNM9wyDn8cR2" at bounding box center [97, 11] width 149 height 8
paste input "I6wljvvEFhvDmzIMtT2y2Uke"
click at [170, 9] on input "I6wljvvEFhvDmzIMtT2y2Uke" at bounding box center [97, 11] width 149 height 8
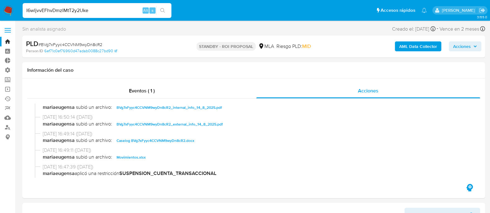
type input "I6wljvvEFhvDmzIMtT2y2Uke"
click at [161, 11] on icon "search-icon" at bounding box center [162, 10] width 5 height 5
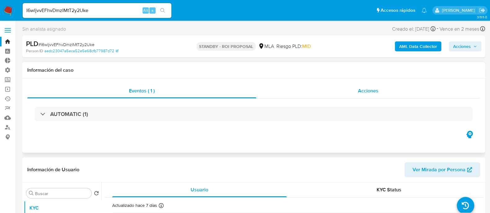
click at [276, 95] on div "Acciones" at bounding box center [368, 91] width 224 height 15
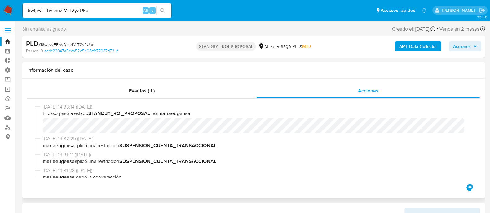
scroll to position [38, 0]
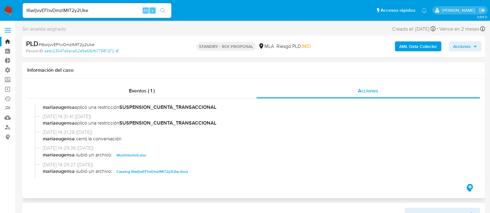
select select "10"
click at [132, 170] on span "Caselog I6wljvvEFhvDmzIMtT2y2Uke.docx" at bounding box center [152, 171] width 72 height 7
click at [114, 14] on input "I6wljvvEFhvDmzIMtT2y2Uke" at bounding box center [97, 11] width 149 height 8
paste input "1MBn1EjYmjbyJ0xhefosOyPj"
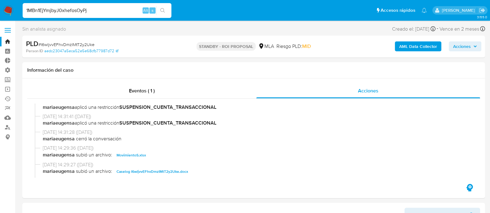
type input "1MBn1EjYmjbyJ0xhefosOyPj"
click at [166, 11] on button "search-icon" at bounding box center [162, 10] width 13 height 9
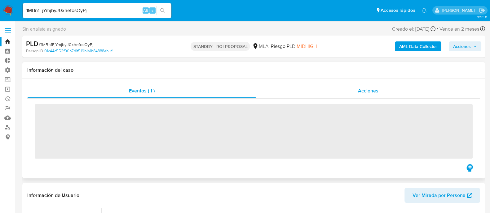
click at [342, 87] on div "Acciones" at bounding box center [368, 91] width 224 height 15
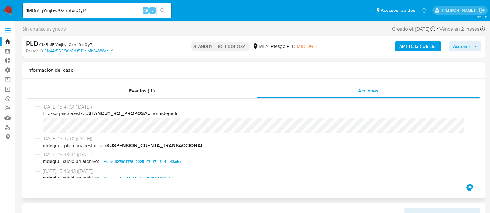
scroll to position [38, 0]
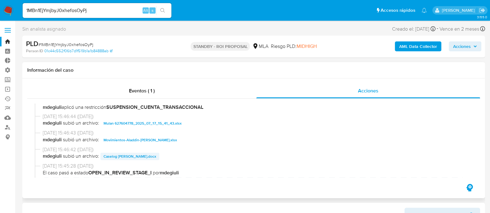
select select "10"
click at [127, 159] on span "Caselog Karen Micaela Lezcano.docx" at bounding box center [129, 156] width 53 height 7
click at [121, 13] on input "1MBn1EjYmjbyJ0xhefosOyPj" at bounding box center [97, 11] width 149 height 8
paste input "PjazUgs8GZcZNJxGTMtvthAI"
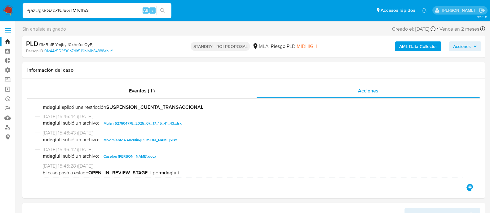
type input "PjazUgs8GZcZNJxGTMtvthAI"
click at [164, 10] on icon "search-icon" at bounding box center [162, 10] width 5 height 5
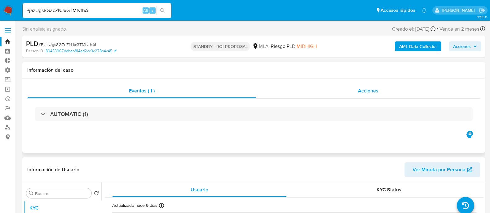
click at [296, 90] on div "Acciones" at bounding box center [368, 91] width 224 height 15
select select "10"
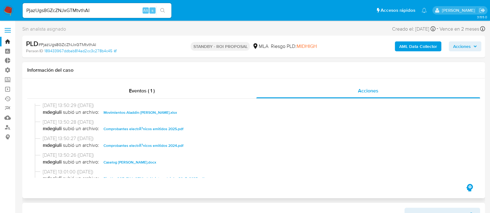
scroll to position [349, 0]
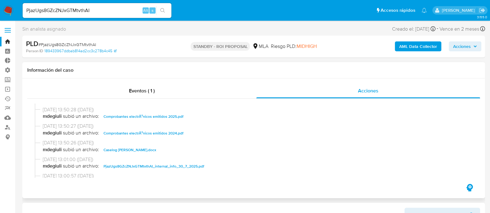
click at [138, 150] on span "Caselog Ailen Yanet Perez.docx" at bounding box center [129, 150] width 53 height 7
click at [88, 8] on input "PjazUgs8GZcZNJxGTMtvthAI" at bounding box center [97, 11] width 149 height 8
paste input "D7jUHAlKkm9dMuLw0E4tvJYq"
type input "D7jUHAlKkm9dMuLw0E4tvJYq"
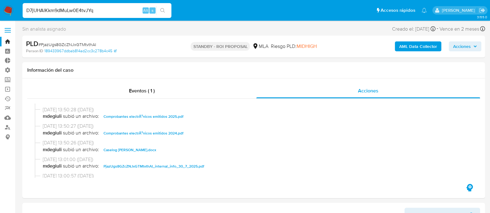
click at [166, 10] on button "search-icon" at bounding box center [162, 10] width 13 height 9
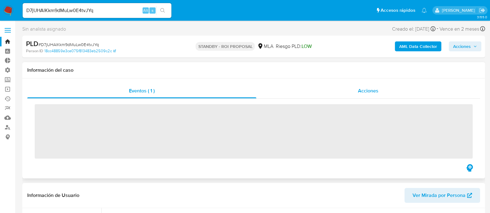
click at [390, 92] on div "Acciones" at bounding box center [368, 91] width 224 height 15
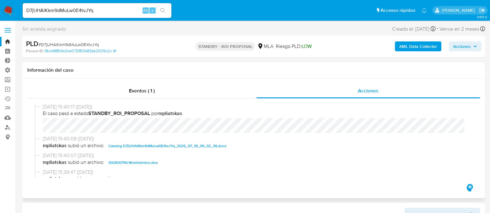
click at [147, 147] on span "Caselog D7jUHAlKkm9dMuLw0E4tvJYq_2025_07_18_09_02_36.docx" at bounding box center [167, 146] width 118 height 7
select select "10"
click at [64, 13] on input "D7jUHAlKkm9dMuLw0E4tvJYq" at bounding box center [97, 11] width 149 height 8
paste input "7Uwq4vdv8vwL4pj9dKdQtPir"
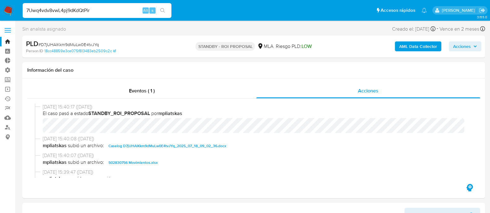
type input "7Uwq4vdv8vwL4pj9dKdQtPir"
click at [164, 11] on icon "search-icon" at bounding box center [162, 10] width 5 height 5
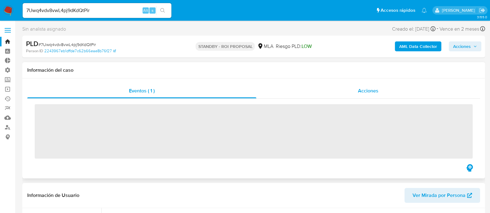
click at [341, 89] on div "Acciones" at bounding box center [368, 91] width 224 height 15
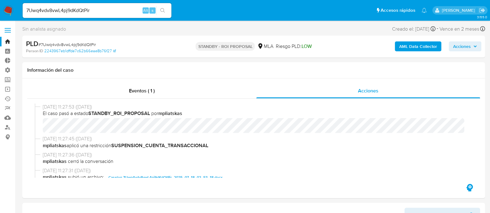
scroll to position [38, 0]
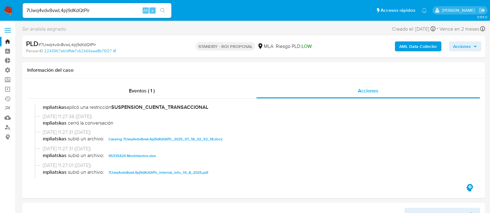
select select "10"
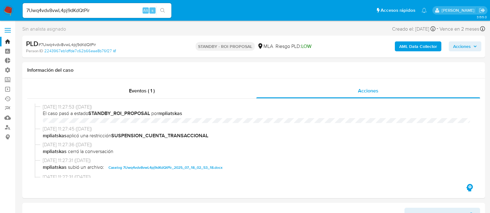
select select "10"
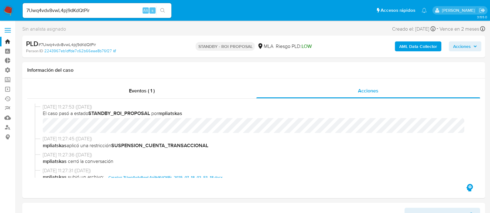
scroll to position [38, 0]
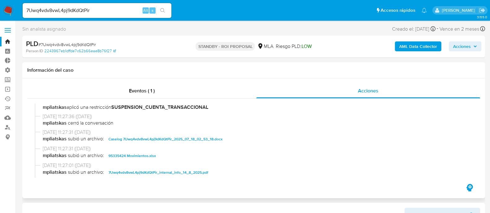
drag, startPoint x: 0, startPoint y: 0, endPoint x: 150, endPoint y: 141, distance: 205.6
click at [150, 141] on span "Caselog 7Uwq4vdv8vwL4pj9dKdQtPir_2025_07_18_02_53_18.docx" at bounding box center [165, 139] width 114 height 7
click at [85, 11] on input "7Uwq4vdv8vwL4pj9dKdQtPir" at bounding box center [97, 11] width 149 height 8
paste input "HyhmNTNbOXIrUevzjSoAM0PR"
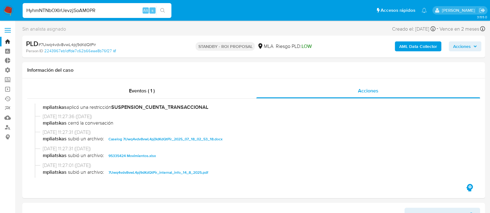
type input "HyhmNTNbOXIrUevzjSoAM0PR"
click at [159, 10] on button "search-icon" at bounding box center [162, 10] width 13 height 9
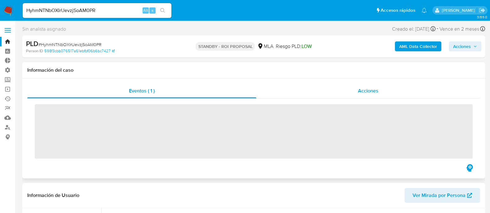
click at [352, 92] on div "Acciones" at bounding box center [368, 91] width 224 height 15
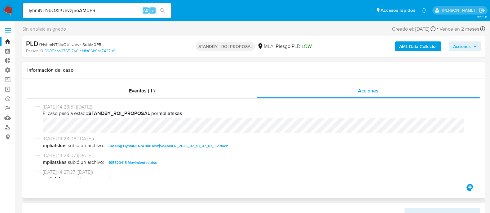
click at [120, 144] on span "Caselog HyhmNTNbOXIrUevzjSoAM0PR_2025_07_18_07_03_32.docx" at bounding box center [167, 146] width 119 height 7
select select "10"
click at [61, 10] on input "HyhmNTNbOXIrUevzjSoAM0PR" at bounding box center [97, 11] width 149 height 8
paste input "mFWXo6Hk1Cazf6pmMrAvh2FK"
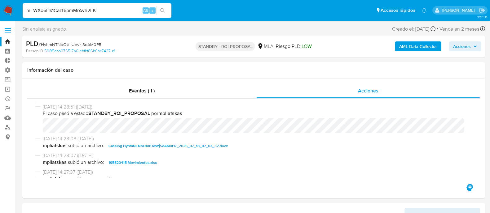
type input "mFWXo6Hk1Cazf6pmMrAvh2FK"
click at [166, 11] on button "search-icon" at bounding box center [162, 10] width 13 height 9
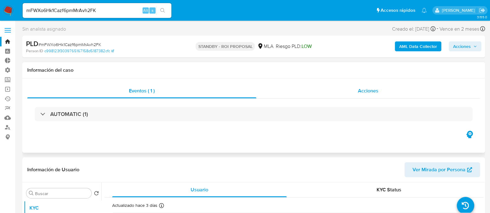
click at [336, 95] on div "Acciones" at bounding box center [368, 91] width 224 height 15
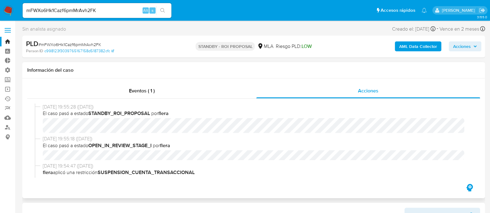
select select "10"
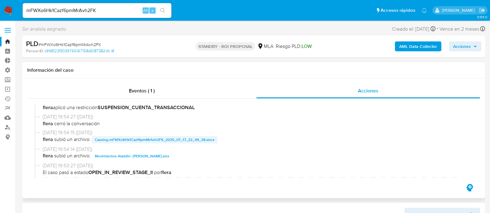
scroll to position [77, 0]
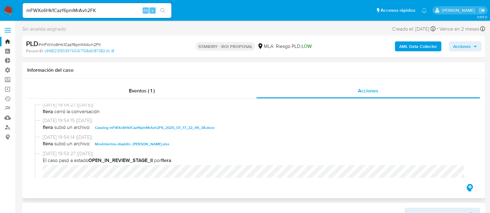
click at [132, 127] on span "Caselog mFWXo6Hk1Cazf6pmMrAvh2FK_2025_07_17_22_49_38.docx" at bounding box center [155, 127] width 120 height 7
click at [76, 10] on input "mFWXo6Hk1Cazf6pmMrAvh2FK" at bounding box center [97, 11] width 149 height 8
paste input "JcopqA0bL8fRhZtqhY4dqqtq"
type input "JcopqA0bL8fRhZtqhY4dqqtq"
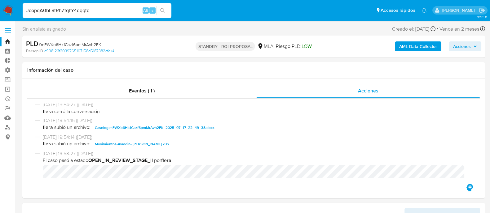
click at [165, 12] on icon "search-icon" at bounding box center [162, 10] width 5 height 5
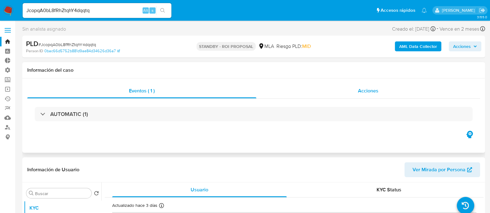
click at [277, 86] on div "Acciones" at bounding box center [368, 91] width 224 height 15
select select "10"
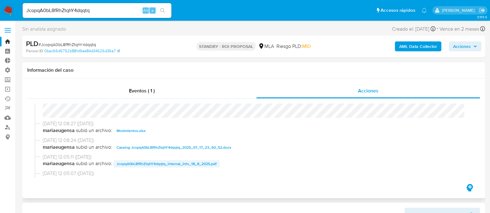
scroll to position [38, 0]
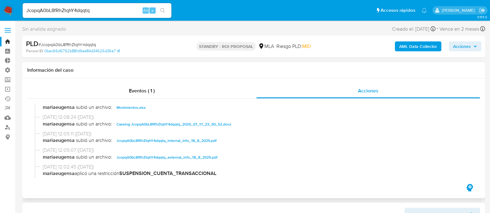
click at [143, 123] on span "Caselog JcopqA0bL8fRhZtqhY4dqqtq_2025_07_17_23_50_52.docx" at bounding box center [173, 124] width 115 height 7
click at [108, 9] on input "JcopqA0bL8fRhZtqhY4dqqtq" at bounding box center [97, 11] width 149 height 8
paste input "ldrCrgv7cvkyJZf527iGkKl0"
type input "ldrCrgv7cvkyJZf527iGkKl0"
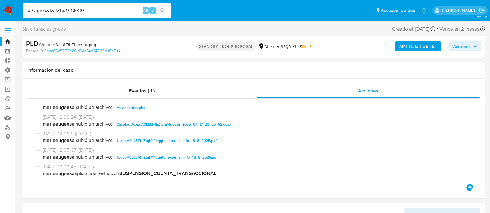
click at [167, 11] on button "search-icon" at bounding box center [162, 10] width 13 height 9
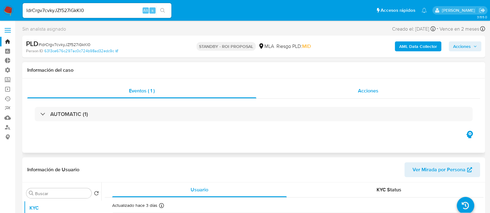
click at [385, 94] on div "Acciones" at bounding box center [368, 91] width 224 height 15
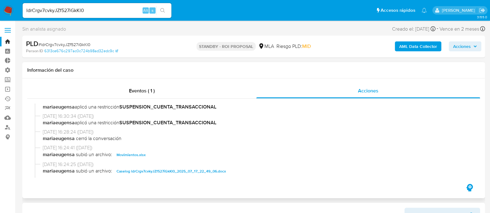
select select "10"
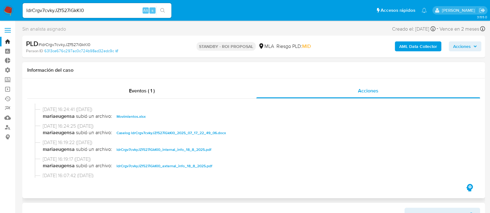
click at [144, 132] on span "Caselog ldrCrgv7cvkyJZf527iGkKl0_2025_07_17_22_49_06.docx" at bounding box center [170, 133] width 109 height 7
click at [115, 12] on input "ldrCrgv7cvkyJZf527iGkKl0" at bounding box center [97, 11] width 149 height 8
paste input "a6Xrhya8ehkdYeWQTHYhlZNj"
type input "a6Xrhya8ehkdYeWQTHYhlZNj"
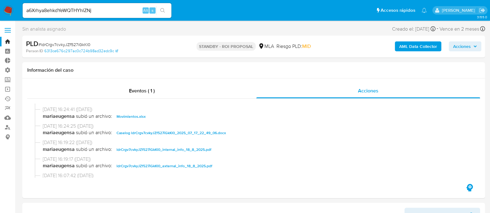
click at [164, 11] on icon "search-icon" at bounding box center [162, 10] width 5 height 5
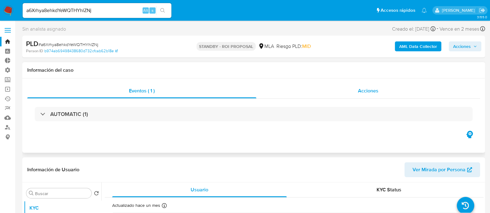
click at [284, 89] on div "Acciones" at bounding box center [368, 91] width 224 height 15
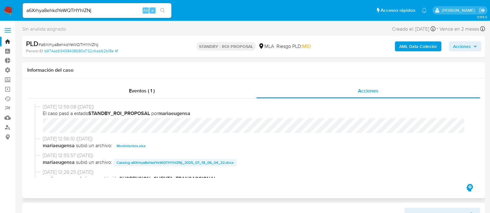
select select "10"
click at [152, 162] on span "Caselog a6Xrhya8ehkdYeWQTHYhlZNj_2025_07_18_06_04_32.docx" at bounding box center [174, 162] width 117 height 7
click at [116, 12] on input "a6Xrhya8ehkdYeWQTHYhlZNj" at bounding box center [97, 11] width 149 height 8
paste input "uHbdeN1JQymBEdh6qoKH2KJt"
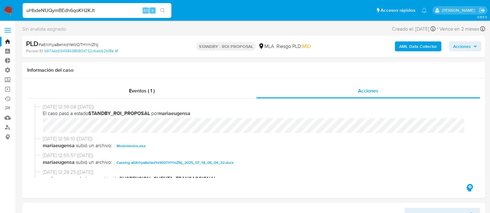
type input "uHbdeN1JQymBEdh6qoKH2KJt"
click at [164, 11] on icon "search-icon" at bounding box center [162, 10] width 5 height 5
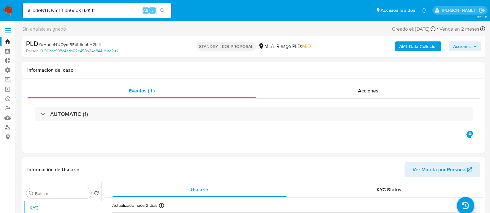
select select "10"
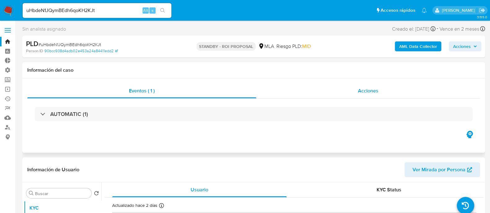
drag, startPoint x: 341, startPoint y: 95, endPoint x: 321, endPoint y: 97, distance: 20.2
click at [341, 95] on div "Acciones" at bounding box center [368, 91] width 224 height 15
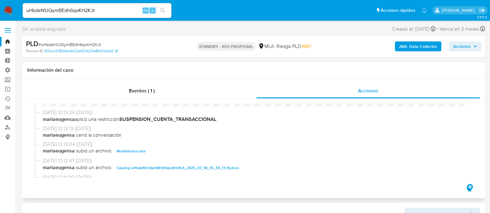
scroll to position [38, 0]
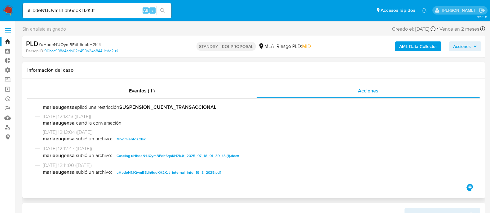
click at [139, 154] on span "Caselog uHbdeN1JQymBEdh6qoKH2KJt_2025_07_18_01_39_13 (1).docx" at bounding box center [177, 155] width 122 height 7
click at [87, 10] on input "uHbdeN1JQymBEdh6qoKH2KJt" at bounding box center [97, 11] width 149 height 8
paste input "nkMsBjHGeIcUb2UeASSrsUow"
type input "nkMsBjHGeIcUb2UeASSrsUow"
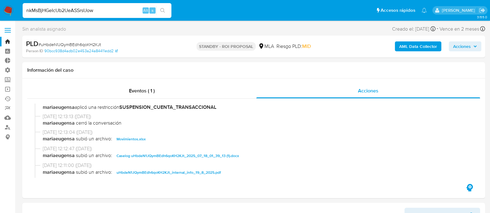
click at [165, 11] on button "search-icon" at bounding box center [162, 10] width 13 height 9
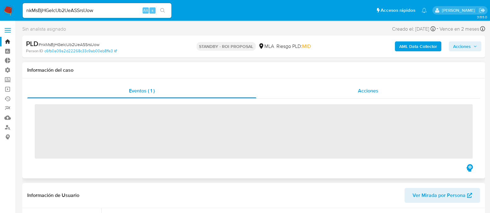
click at [356, 96] on div "Acciones" at bounding box center [368, 91] width 224 height 15
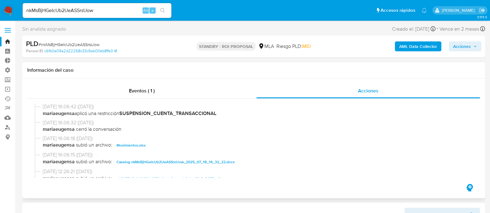
scroll to position [38, 0]
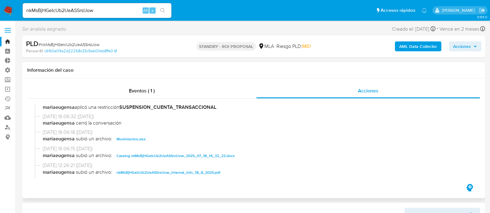
click at [151, 154] on span "Caselog nkMsBjHGeIcUb2UeASSrsUow_2025_07_18_14_32_22.docx" at bounding box center [175, 155] width 118 height 7
select select "10"
click at [81, 13] on input "nkMsBjHGeIcUb2UeASSrsUow" at bounding box center [97, 11] width 149 height 8
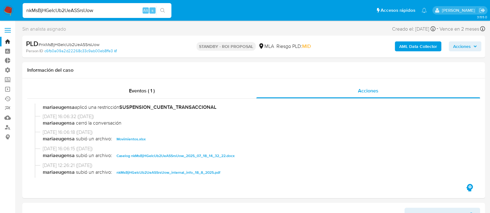
paste input "JSf1kwkWKHBoyl9CwwHeijh"
type input "nJSf1kwkWKHBoyl9CwwHeijh"
click at [163, 12] on icon "search-icon" at bounding box center [162, 10] width 5 height 5
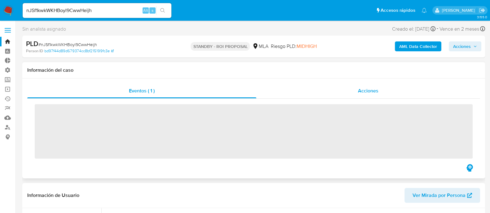
click at [336, 93] on div "Acciones" at bounding box center [368, 91] width 224 height 15
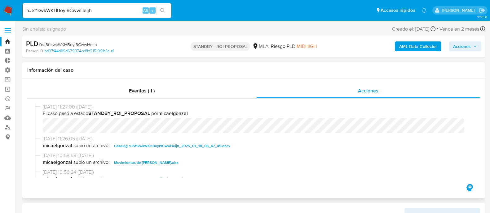
click at [176, 146] on span "Caselog nJSf1kwkWKHBoyl9CwwHeijh_2025_07_18_08_47_45.docx" at bounding box center [172, 146] width 116 height 7
select select "10"
click at [59, 12] on input "nJSf1kwkWKHBoyl9CwwHeijh" at bounding box center [97, 11] width 149 height 8
paste input "rog0Lsg31yMjhsVRw4uxwMw6"
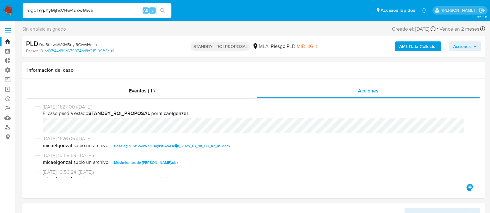
type input "rog0Lsg31yMjhsVRw4uxwMw6"
click at [163, 10] on icon "search-icon" at bounding box center [162, 10] width 5 height 5
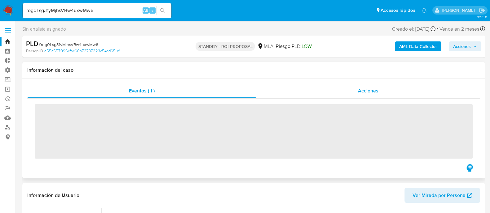
click at [349, 97] on div "Acciones" at bounding box center [368, 91] width 224 height 15
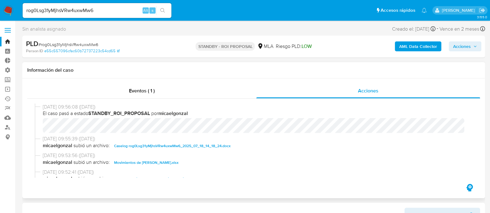
click at [143, 146] on span "Caselog rog0Lsg31yMjhsVRw4uxwMw6_2025_07_18_14_18_24.docx" at bounding box center [172, 146] width 116 height 7
select select "10"
click at [83, 15] on div "rog0Lsg31yMjhsVRw4uxwMw6 Alt s" at bounding box center [97, 10] width 149 height 15
click at [91, 10] on input "rog0Lsg31yMjhsVRw4uxwMw6" at bounding box center [97, 11] width 149 height 8
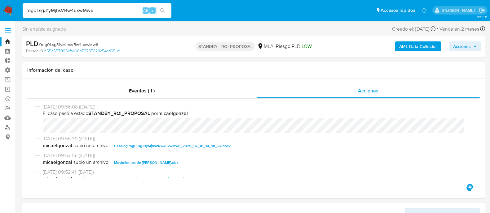
paste input "67cOJ6d7KomrLu8ljitWJdgE"
type input "67cOJ6d7KomrLu8ljitWJdgE"
click at [165, 12] on button "search-icon" at bounding box center [162, 10] width 13 height 9
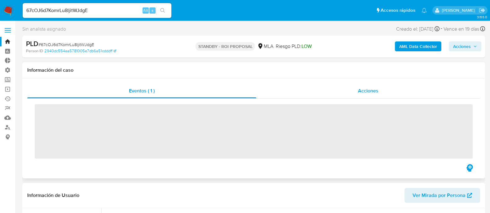
click at [360, 93] on span "Acciones" at bounding box center [368, 90] width 20 height 7
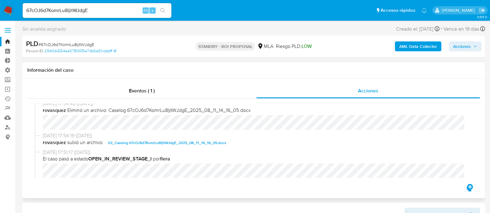
scroll to position [38, 0]
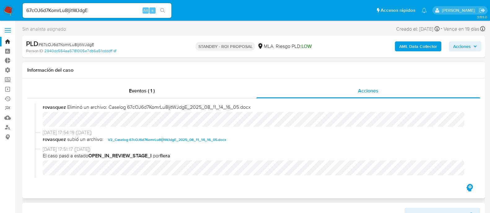
select select "10"
click at [146, 140] on span "V2_Caselog 67cOJ6d7KomrLu8ljitWJdgE_2025_08_11_14_16_05.docx" at bounding box center [167, 139] width 118 height 7
click at [125, 7] on input "67cOJ6d7KomrLu8ljitWJdgE" at bounding box center [97, 11] width 149 height 8
paste input "sdoAhh7ajXrHAywJQGiYAEpR"
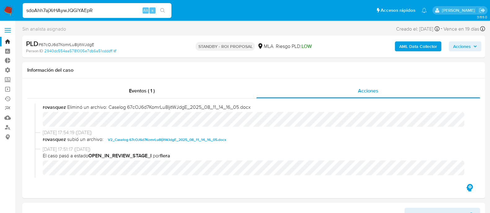
type input "sdoAhh7ajXrHAywJQGiYAEpR"
click at [165, 9] on button "search-icon" at bounding box center [162, 10] width 13 height 9
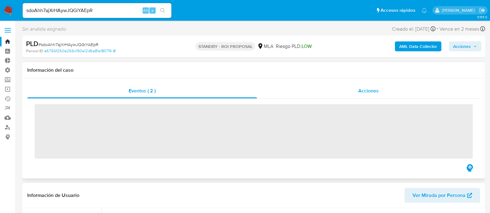
click at [362, 91] on span "Acciones" at bounding box center [368, 90] width 20 height 7
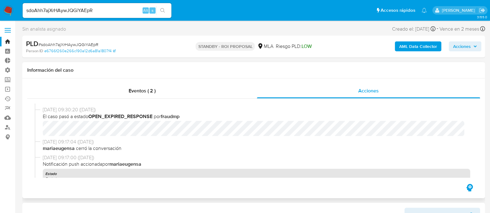
select select "10"
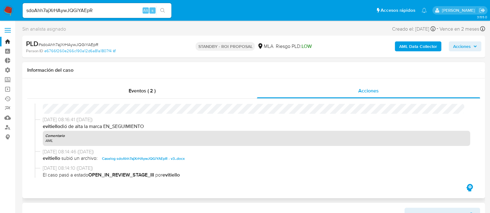
scroll to position [309, 0]
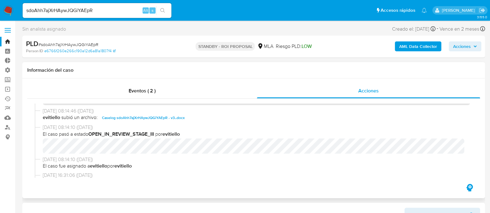
click at [152, 118] on span "Caselog sdoAhh7ajXrHAywJQGiYAEpR - v3..docx" at bounding box center [143, 117] width 83 height 7
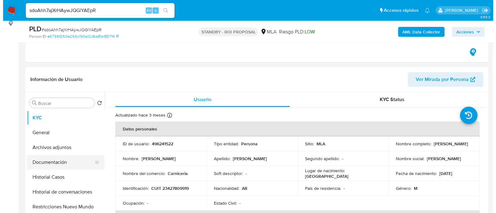
scroll to position [116, 0]
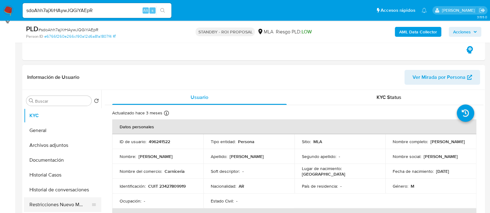
click at [70, 204] on button "Restricciones Nuevo Mundo" at bounding box center [60, 205] width 72 height 15
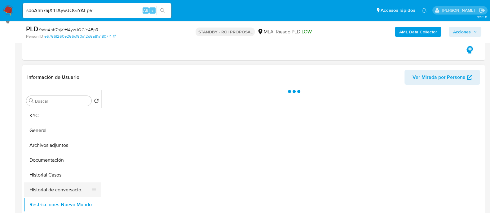
click at [71, 194] on button "Historial de conversaciones" at bounding box center [60, 190] width 72 height 15
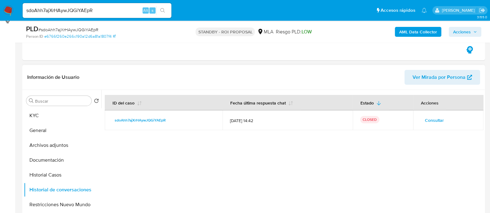
click at [431, 119] on span "Consultar" at bounding box center [434, 120] width 19 height 9
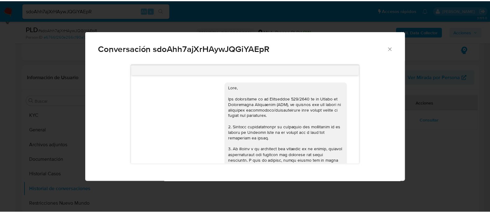
scroll to position [723, 0]
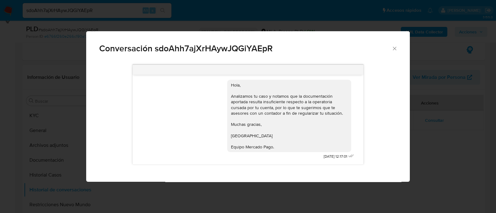
click at [297, 164] on div "17/07/2025 19:54:06 PDF PDF melifile473711406359673039.pdf 18/07/2025 19:33:46 …" at bounding box center [248, 120] width 230 height 90
click at [427, 148] on div "Conversación sdoAhh7ajXrHAywJQGiYAEpR 17/07/2025 19:54:06 PDF PDF melifile47371…" at bounding box center [248, 106] width 496 height 213
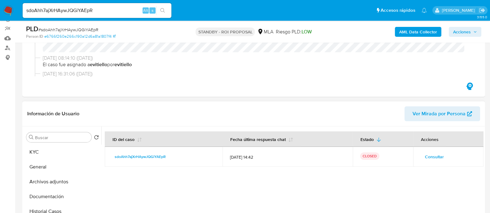
scroll to position [38, 0]
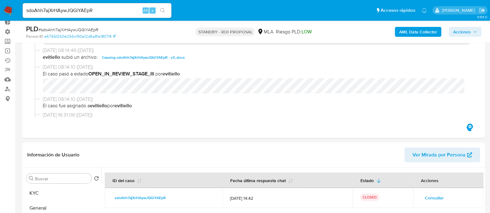
click at [105, 11] on input "sdoAhh7ajXrHAywJQGiYAEpR" at bounding box center [97, 11] width 149 height 8
paste input "Kxc5YQCxkPhdPlG70v8KxFaI"
type input "Kxc5YQCxkPhdPlG70v8KxFaI"
click at [163, 11] on icon "search-icon" at bounding box center [162, 10] width 5 height 5
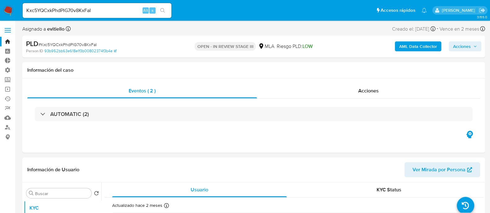
click at [461, 48] on span "Acciones" at bounding box center [462, 47] width 18 height 10
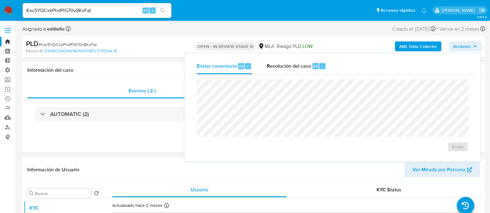
select select "10"
click at [309, 69] on span "Resolución del caso" at bounding box center [289, 66] width 44 height 7
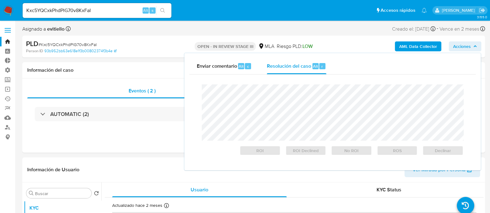
click at [358, 38] on div "PLD # Kxc5YQCxkPhdPlG70v8KxFaI Person ID 93b952bb63e618e1f3b00802374f3b4e OPEN …" at bounding box center [253, 47] width 463 height 22
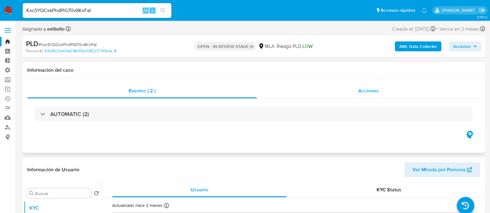
click at [367, 87] on div "Acciones" at bounding box center [368, 91] width 223 height 15
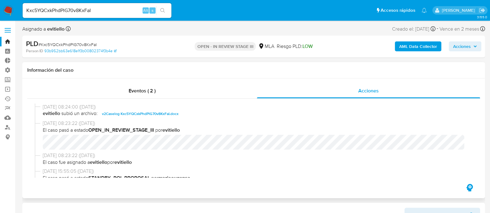
click at [158, 111] on span "v2Caselog Kxc5YQCxkPhdPlG70v8KxFaI.docx" at bounding box center [140, 113] width 77 height 7
click at [118, 12] on input "Kxc5YQCxkPhdPlG70v8KxFaI" at bounding box center [97, 11] width 149 height 8
paste input "ezb86g6OLD27N96yaQ9OT2bi"
type input "ezb86g6OLD27N96yaQ9OT2bi"
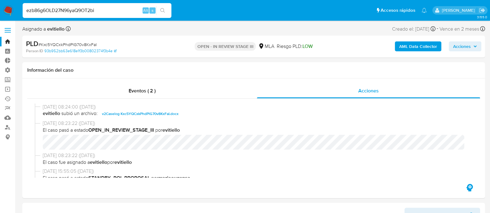
click at [167, 11] on button "search-icon" at bounding box center [162, 10] width 13 height 9
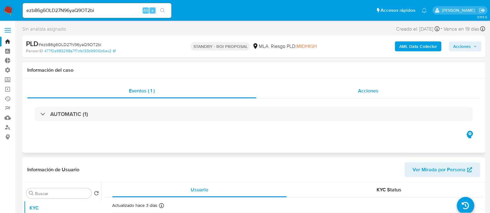
click at [292, 94] on div "Acciones" at bounding box center [368, 91] width 224 height 15
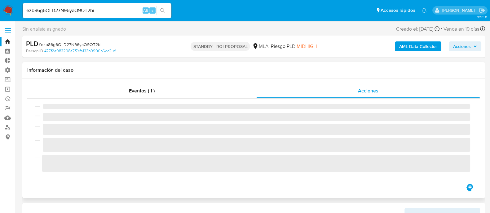
select select "10"
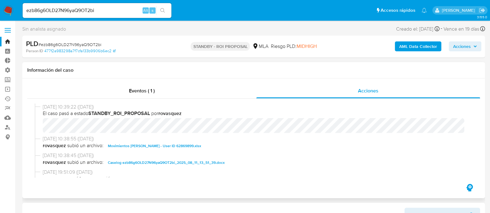
click at [123, 162] on span "Caselog ezb86g6OLD27N96yaQ9OT2bi_2025_08_11_13_51_39.docx" at bounding box center [166, 162] width 117 height 7
click at [124, 12] on input "ezb86g6OLD27N96yaQ9OT2bi" at bounding box center [97, 11] width 149 height 8
paste input "tRN5ZNSuCKp11G6DZMOxR2to"
type input "tRN5ZNSuCKp11G6DZMOxR2to"
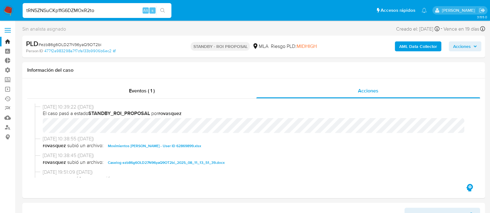
click at [160, 10] on icon "search-icon" at bounding box center [162, 10] width 5 height 5
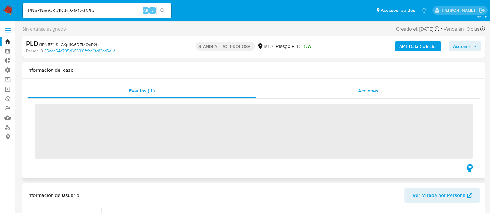
click at [362, 98] on div "Acciones" at bounding box center [368, 91] width 224 height 15
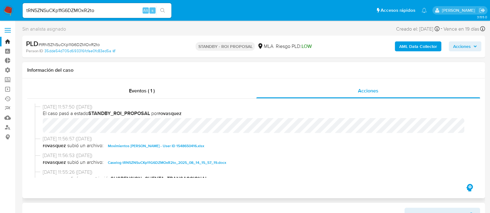
click at [144, 163] on span "Caselog tRN5ZNSuCKp11G6DZMOxR2to_2025_08_14_15_57_19.docx" at bounding box center [167, 162] width 118 height 7
select select "10"
click at [69, 8] on input "tRN5ZNSuCKp11G6DZMOxR2to" at bounding box center [97, 11] width 149 height 8
paste input "jTGWDX544gKSVJfjrZ8wtzc"
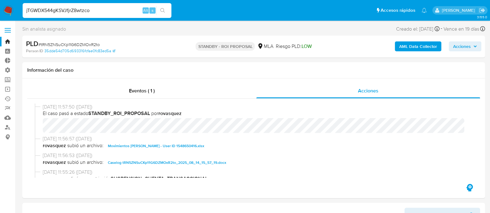
type input "jTGWDX544gKSVJfjrZ8wtzco"
click at [164, 10] on icon "search-icon" at bounding box center [162, 10] width 5 height 5
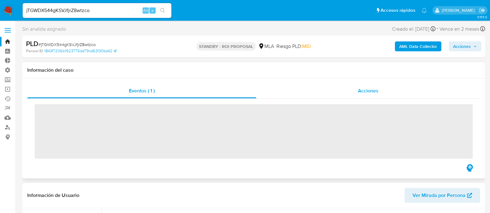
click at [339, 92] on div "Acciones" at bounding box center [368, 91] width 224 height 15
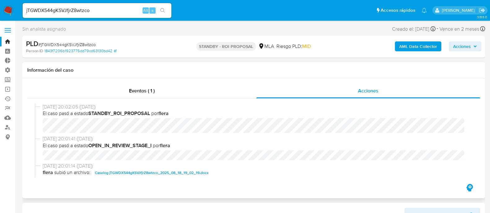
click at [151, 173] on span "Caselog jTGWDX544gKSVJfjrZ8wtzco_2025_08_18_19_02_19.docx" at bounding box center [152, 172] width 114 height 7
select select "10"
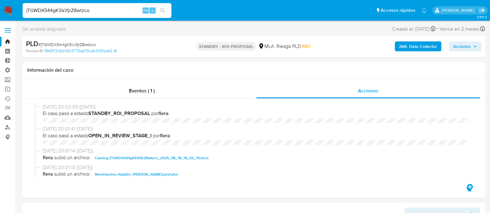
select select "10"
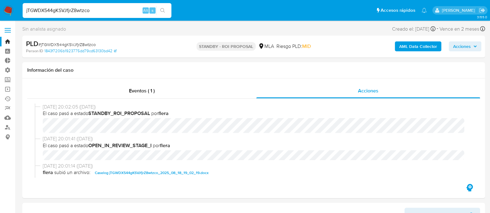
click at [84, 11] on input "jTGWDX544gKSVJfjrZ8wtzco" at bounding box center [97, 11] width 149 height 8
type input "YTNVQGkOhrt2tYEQkSk9aVG6"
click at [160, 11] on icon "search-icon" at bounding box center [162, 10] width 5 height 5
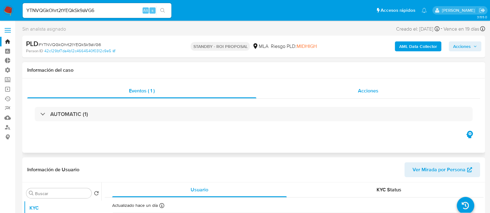
click at [364, 97] on div "Acciones" at bounding box center [368, 91] width 224 height 15
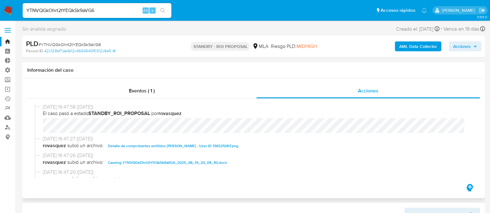
select select "10"
click at [130, 163] on span "Caselog YTNVQGkOhrt2tYEQkSk9aVG6_2025_08_19_20_04_40.docx" at bounding box center [167, 162] width 119 height 7
click at [119, 9] on input "YTNVQGkOhrt2tYEQkSk9aVG6" at bounding box center [97, 11] width 149 height 8
paste input "J9CVpZyHspASe3ihmY9NzTKF"
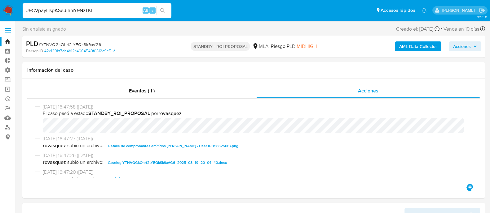
type input "J9CVpZyHspASe3ihmY9NzTKF"
click at [165, 13] on icon "search-icon" at bounding box center [162, 10] width 5 height 5
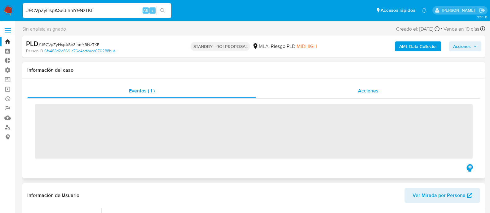
click at [359, 93] on span "Acciones" at bounding box center [368, 90] width 20 height 7
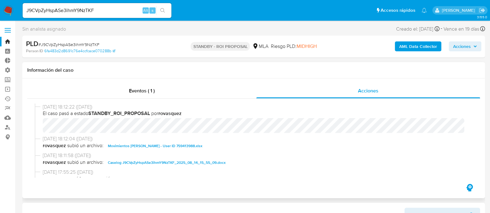
click at [152, 165] on span "Caselog J9CVpZyHspASe3ihmY9NzTKF_2025_08_14_15_55_09.docx" at bounding box center [167, 162] width 118 height 7
select select "10"
click at [79, 10] on input "J9CVpZyHspASe3ihmY9NzTKF" at bounding box center [97, 11] width 149 height 8
paste input "ikUgJrO5W0KYLsbipst6DXkp"
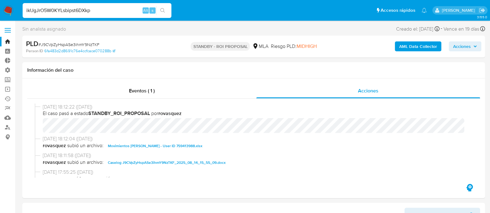
type input "ikUgJrO5W0KYLsbipst6DXkp"
click at [161, 8] on icon "search-icon" at bounding box center [162, 10] width 5 height 5
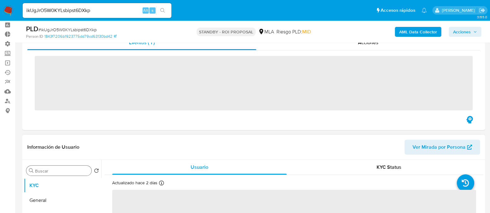
scroll to position [38, 0]
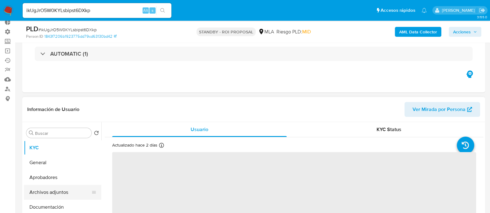
click at [65, 192] on button "Archivos adjuntos" at bounding box center [60, 192] width 72 height 15
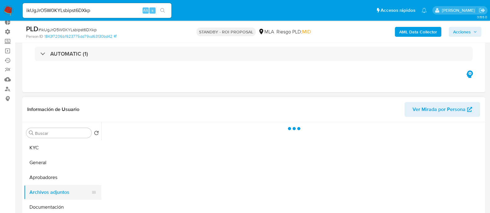
select select "10"
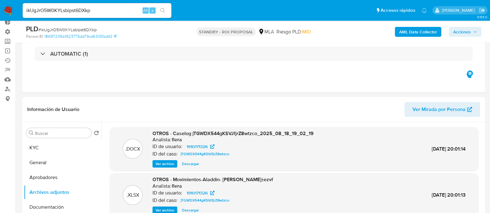
click at [74, 10] on input "ikUgJrO5W0KYLsbipst6DXkp" at bounding box center [97, 11] width 149 height 8
paste input "uGhtefeC5VxZ6BTXorXNGFao"
type input "uGhtefeC5VxZ6BTXorXNGFao"
click at [166, 8] on button "search-icon" at bounding box center [162, 10] width 13 height 9
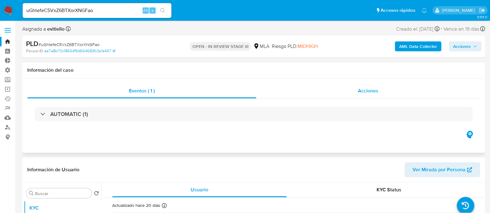
click at [362, 98] on div "Acciones" at bounding box center [368, 91] width 224 height 15
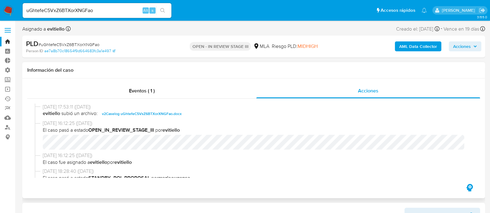
select select "10"
